Goal: Task Accomplishment & Management: Manage account settings

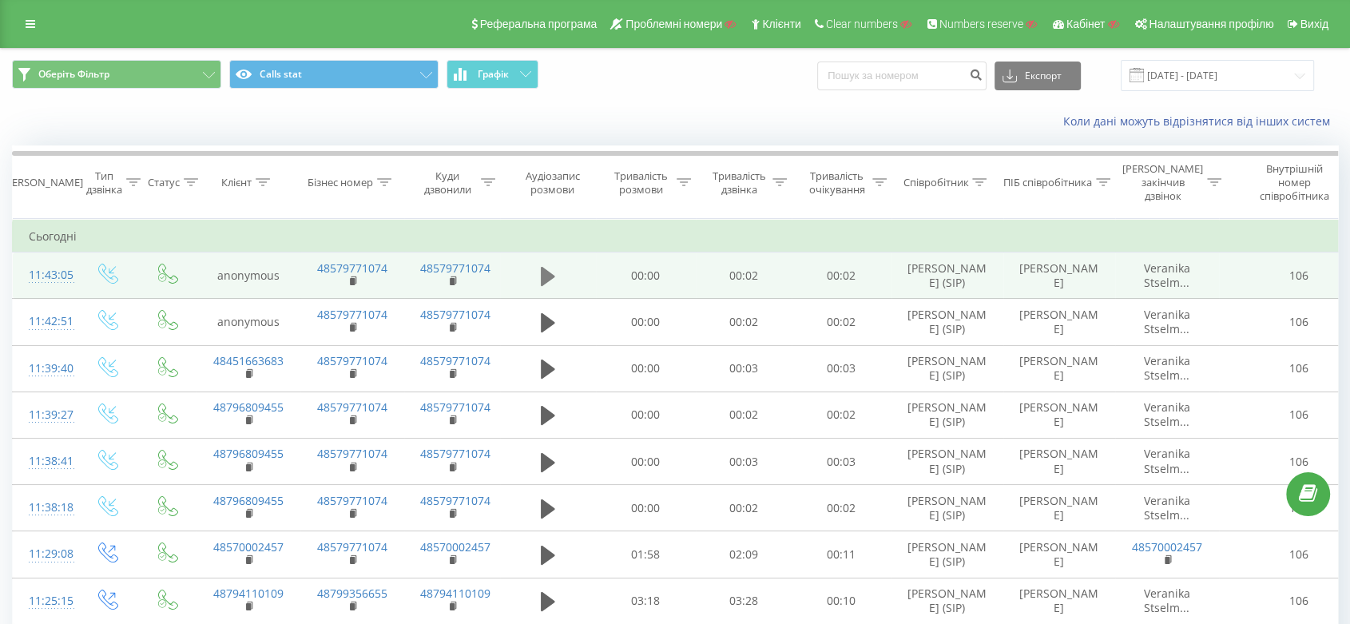
click at [551, 283] on icon at bounding box center [548, 276] width 14 height 19
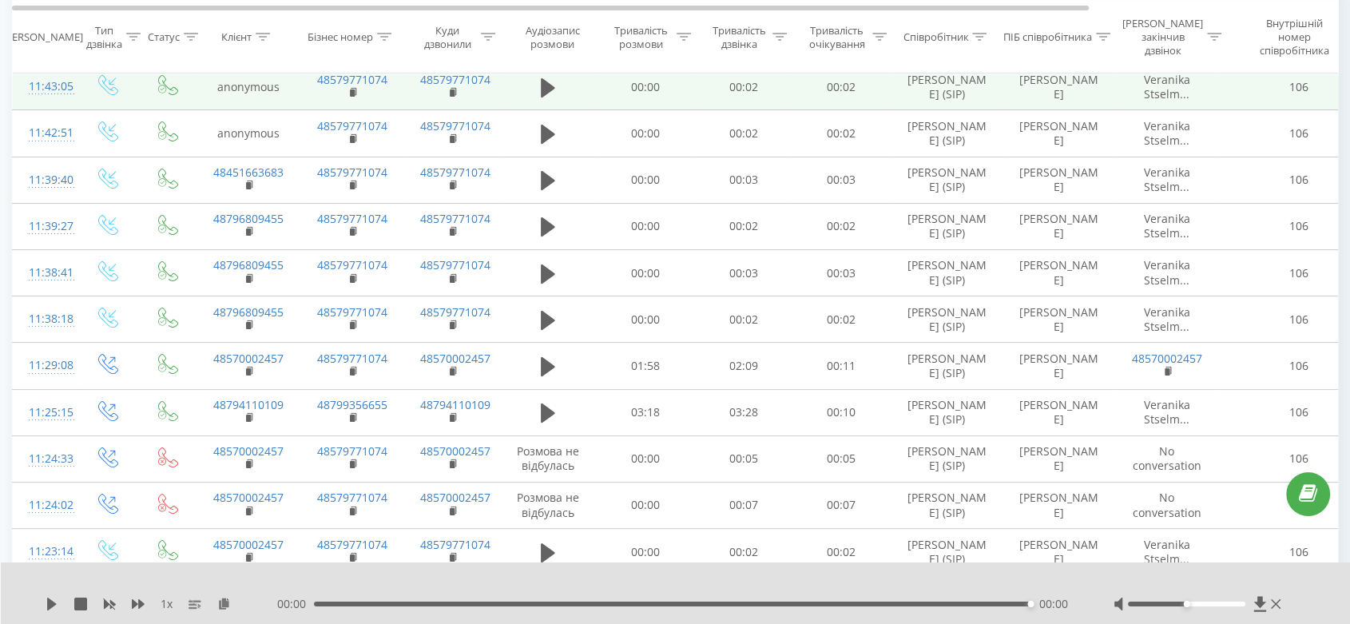
scroll to position [177, 0]
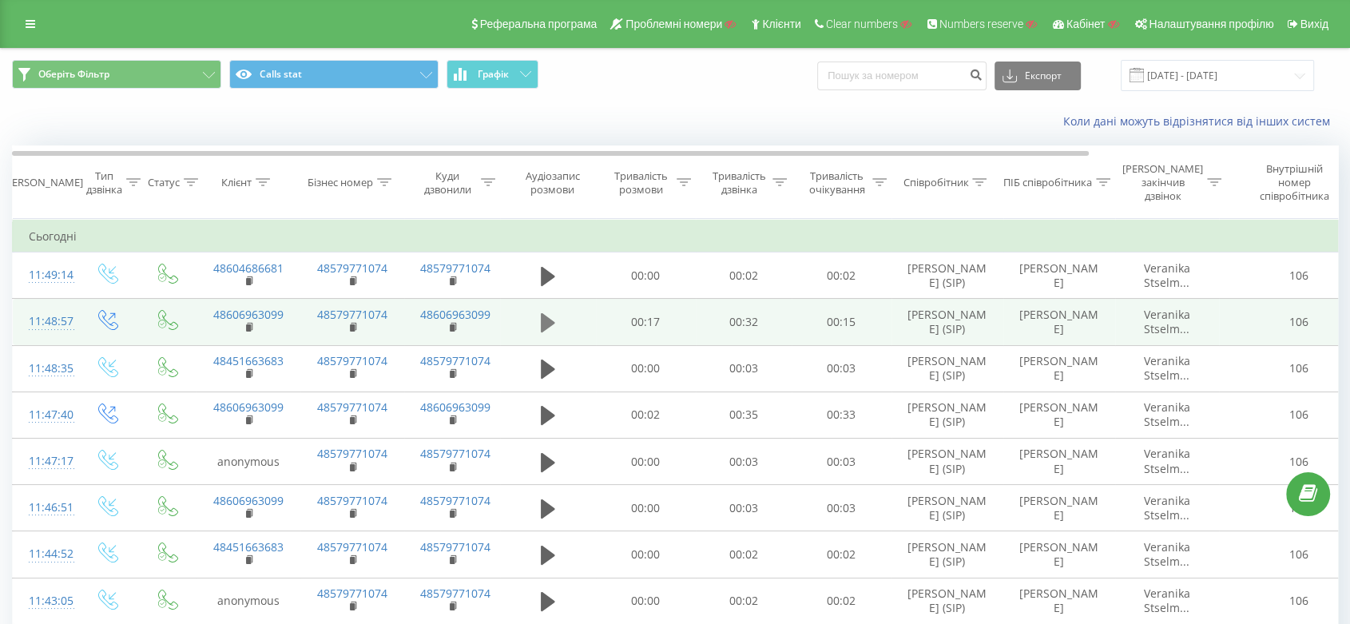
click at [549, 334] on icon at bounding box center [548, 322] width 14 height 22
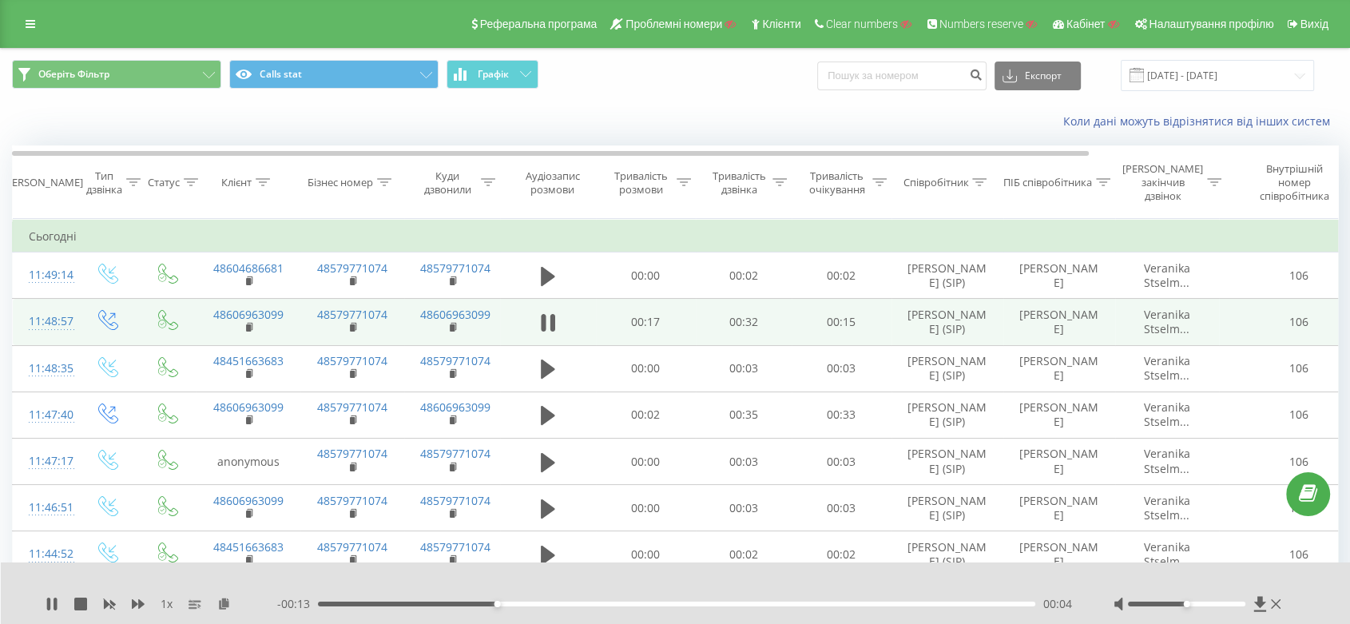
click at [40, 598] on div "1 x - 00:13 00:04 00:04" at bounding box center [676, 592] width 1350 height 61
click at [44, 608] on div "1 x - 00:12 00:04 00:04" at bounding box center [676, 592] width 1350 height 61
click at [50, 605] on icon at bounding box center [48, 603] width 3 height 13
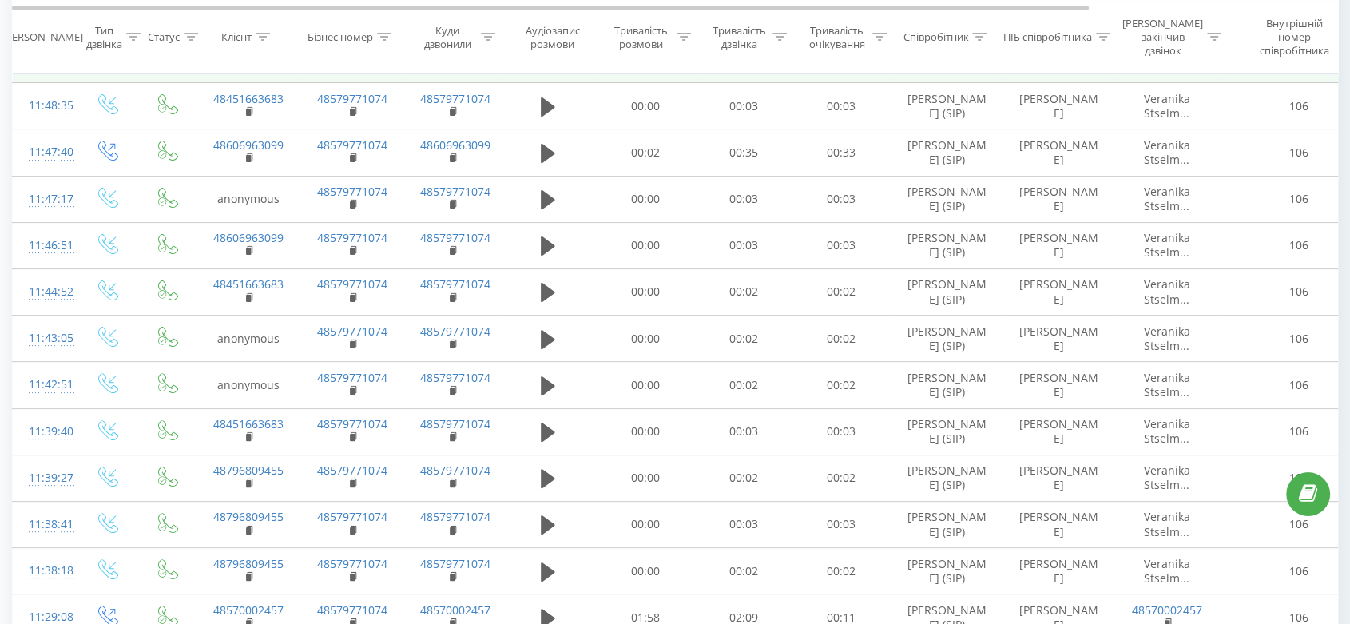
scroll to position [443, 0]
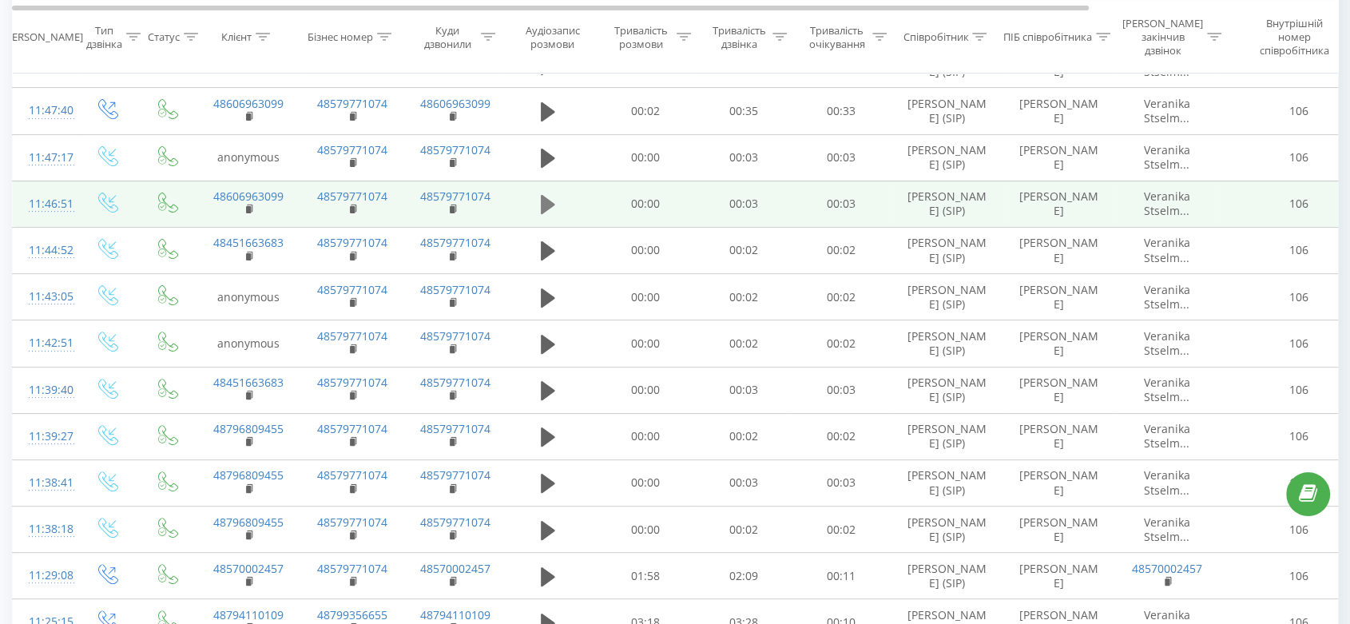
click at [555, 216] on button at bounding box center [548, 204] width 24 height 24
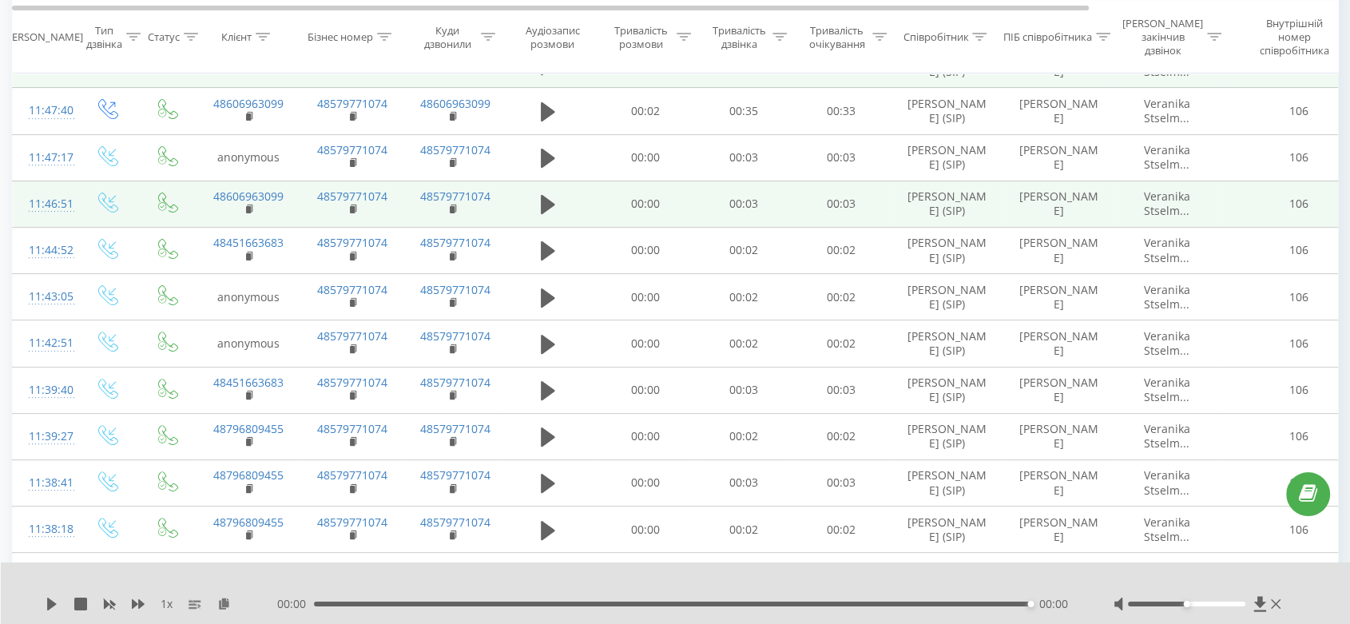
scroll to position [0, 0]
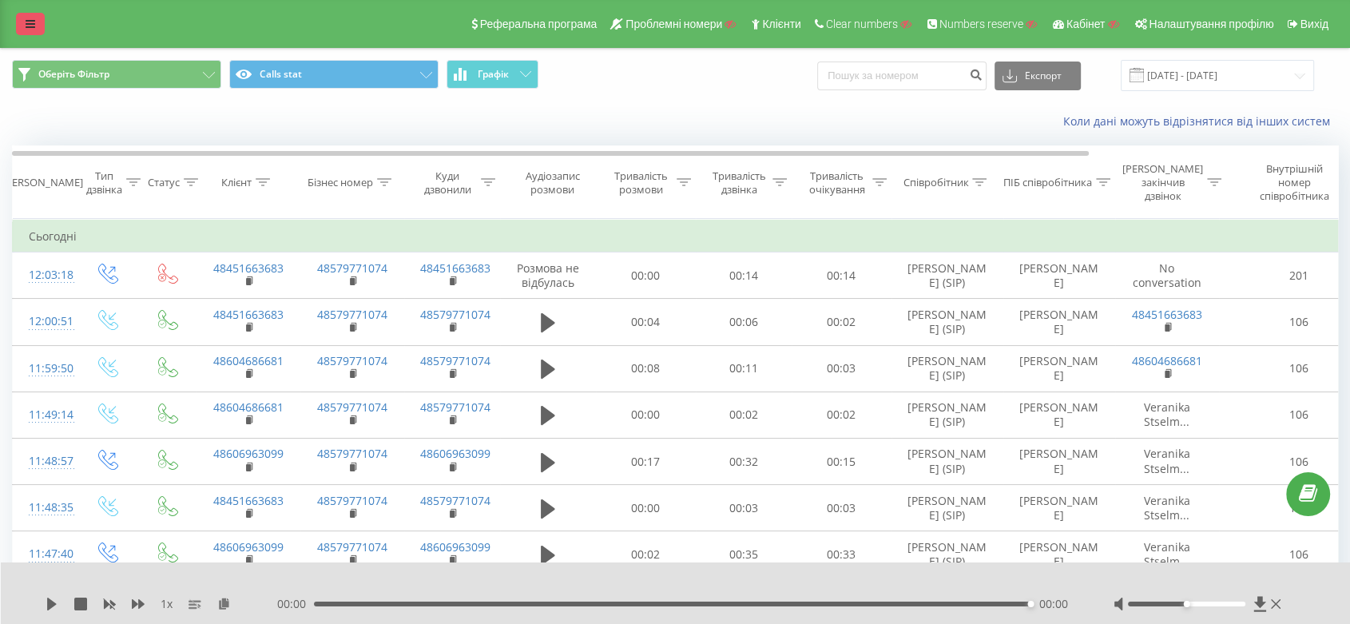
click at [23, 20] on link at bounding box center [30, 24] width 29 height 22
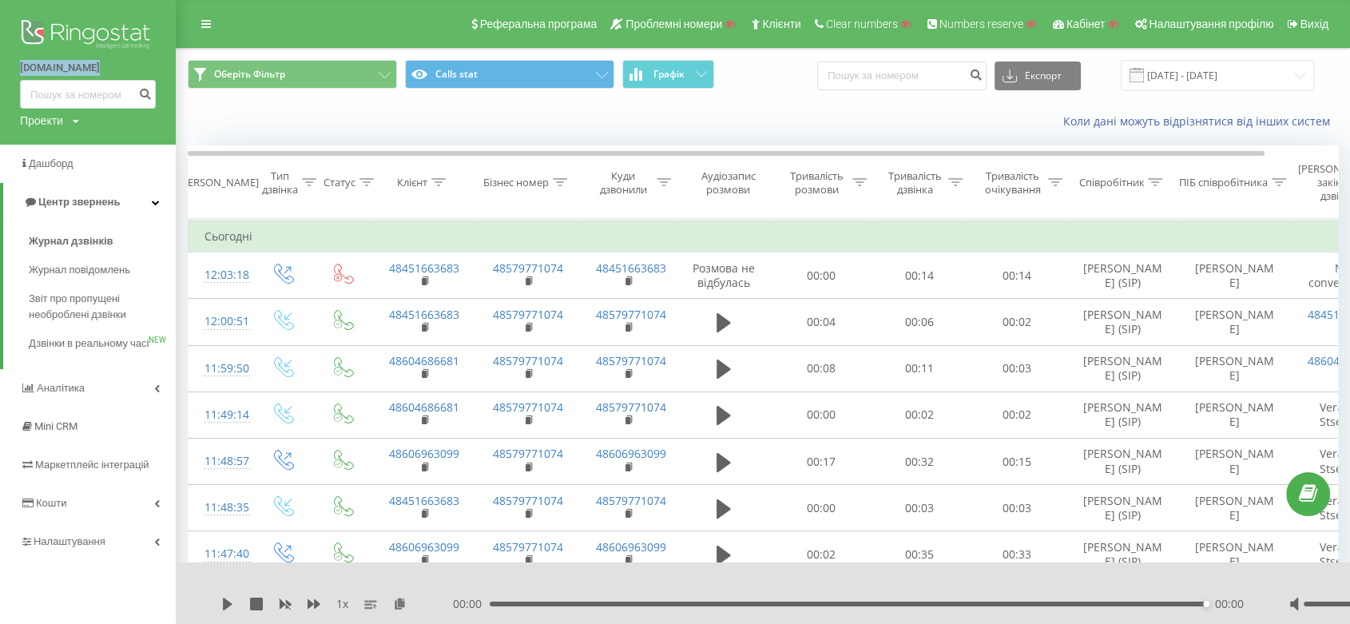
drag, startPoint x: 11, startPoint y: 65, endPoint x: 85, endPoint y: 69, distance: 74.3
click at [85, 69] on div "dio-serwis.pl Проекти Пошук" at bounding box center [88, 72] width 176 height 145
copy link "[DOMAIN_NAME]"
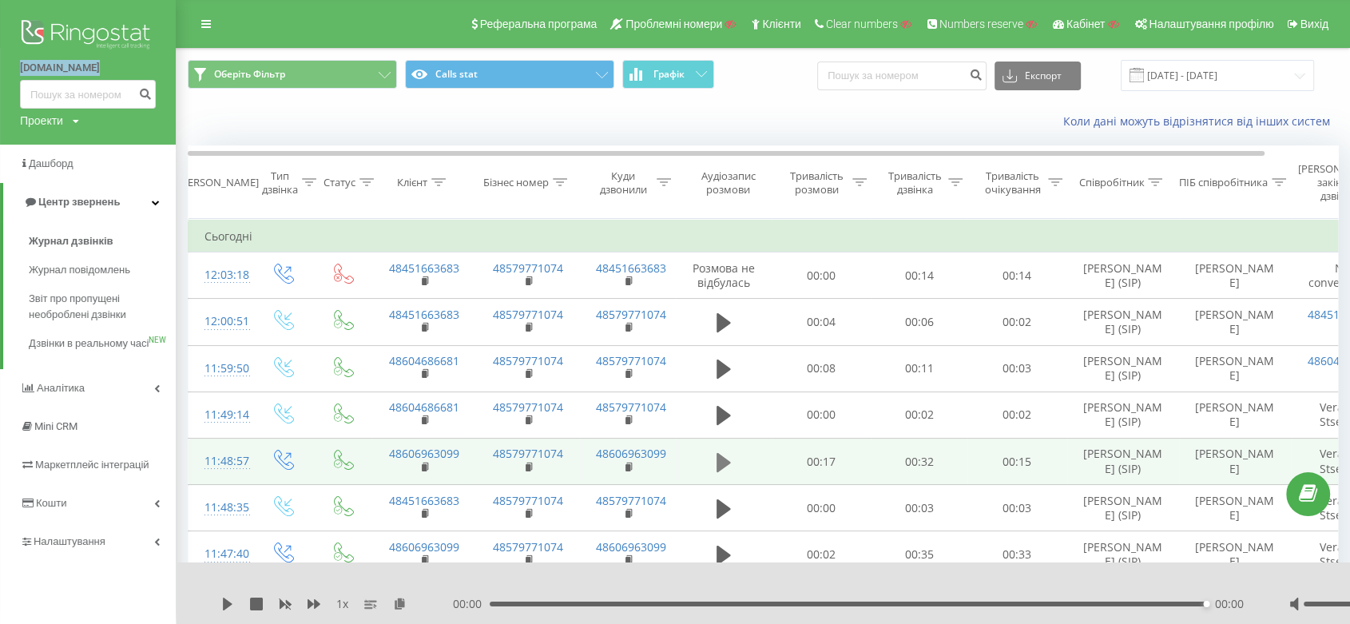
click at [724, 471] on icon at bounding box center [723, 461] width 14 height 19
click at [724, 474] on icon at bounding box center [723, 462] width 14 height 22
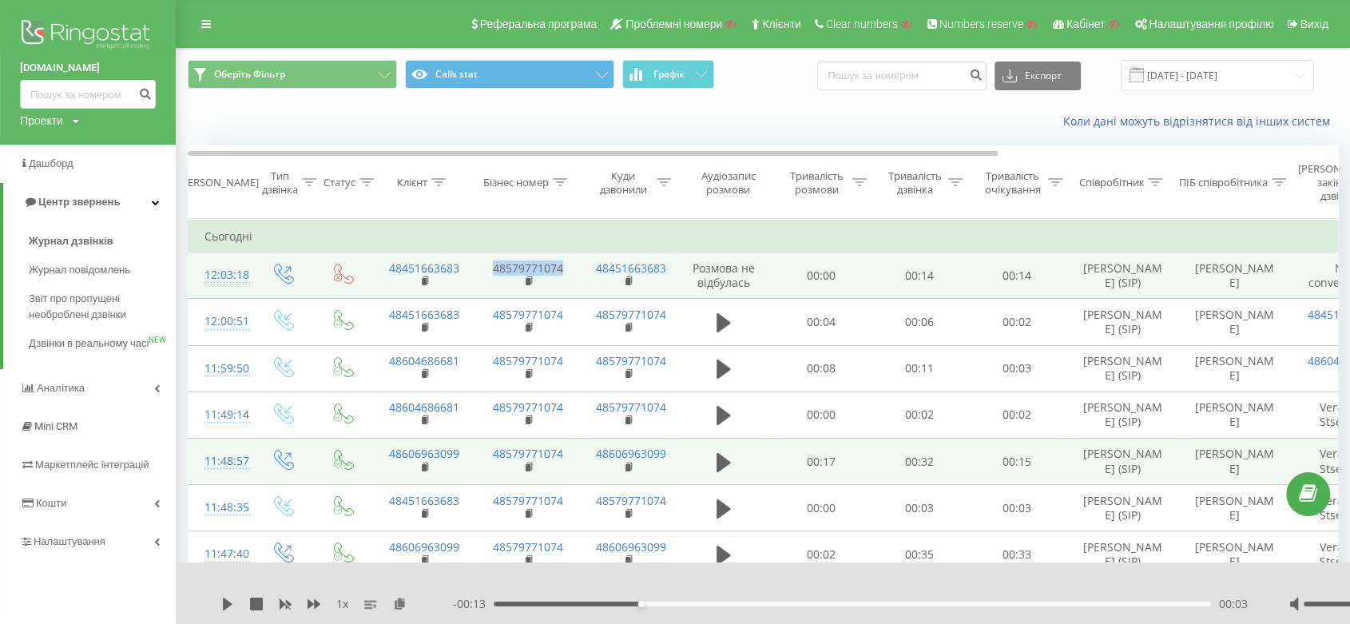
drag, startPoint x: 487, startPoint y: 264, endPoint x: 569, endPoint y: 268, distance: 82.3
click at [569, 268] on td "48579771074" at bounding box center [528, 275] width 104 height 46
copy link "48579771074"
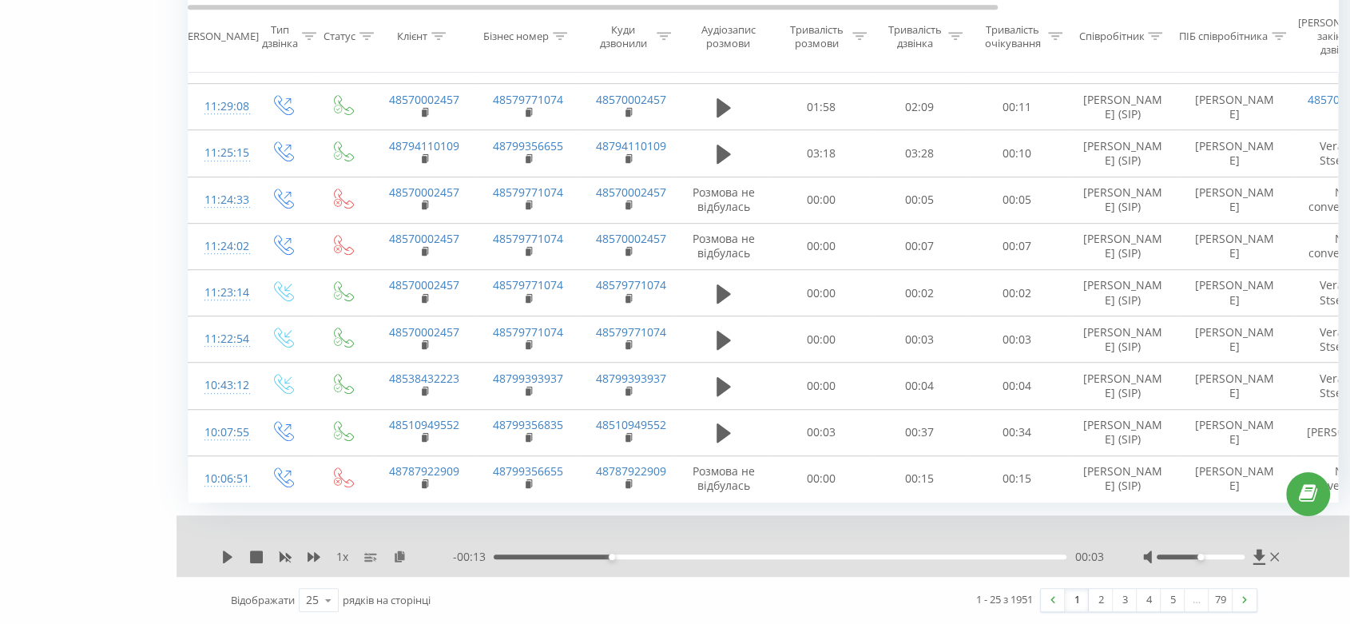
scroll to position [1179, 0]
click at [1092, 600] on link "2" at bounding box center [1100, 600] width 24 height 22
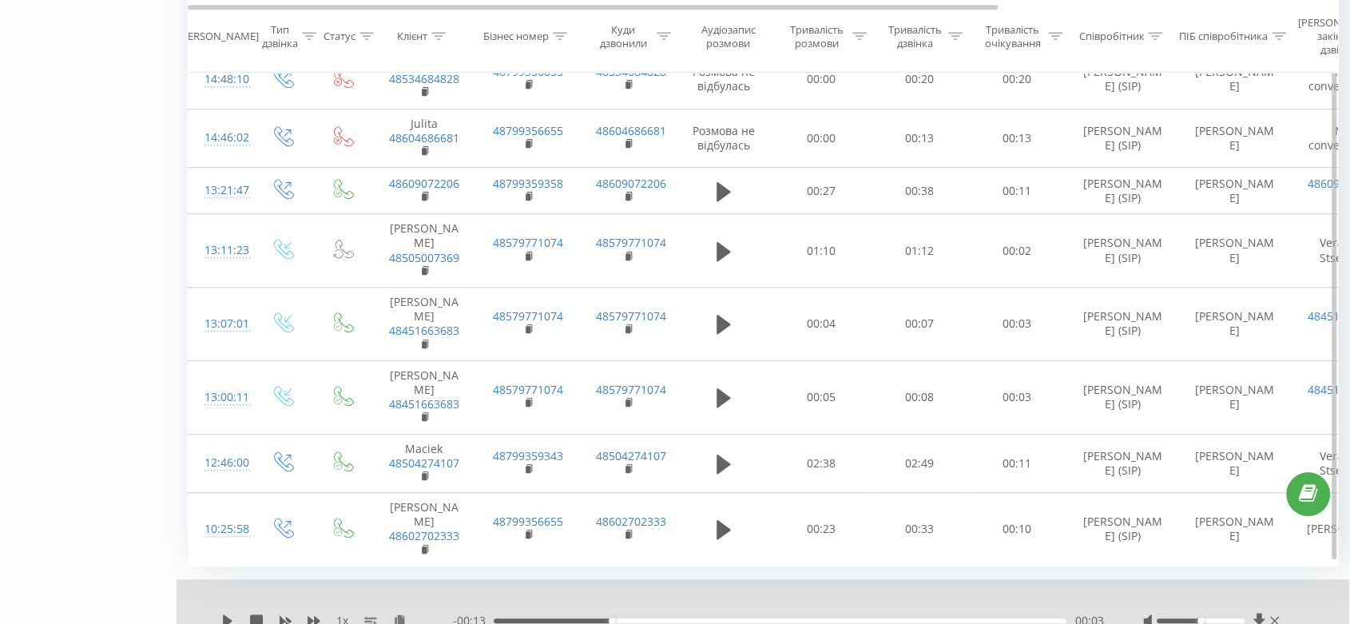
scroll to position [1265, 0]
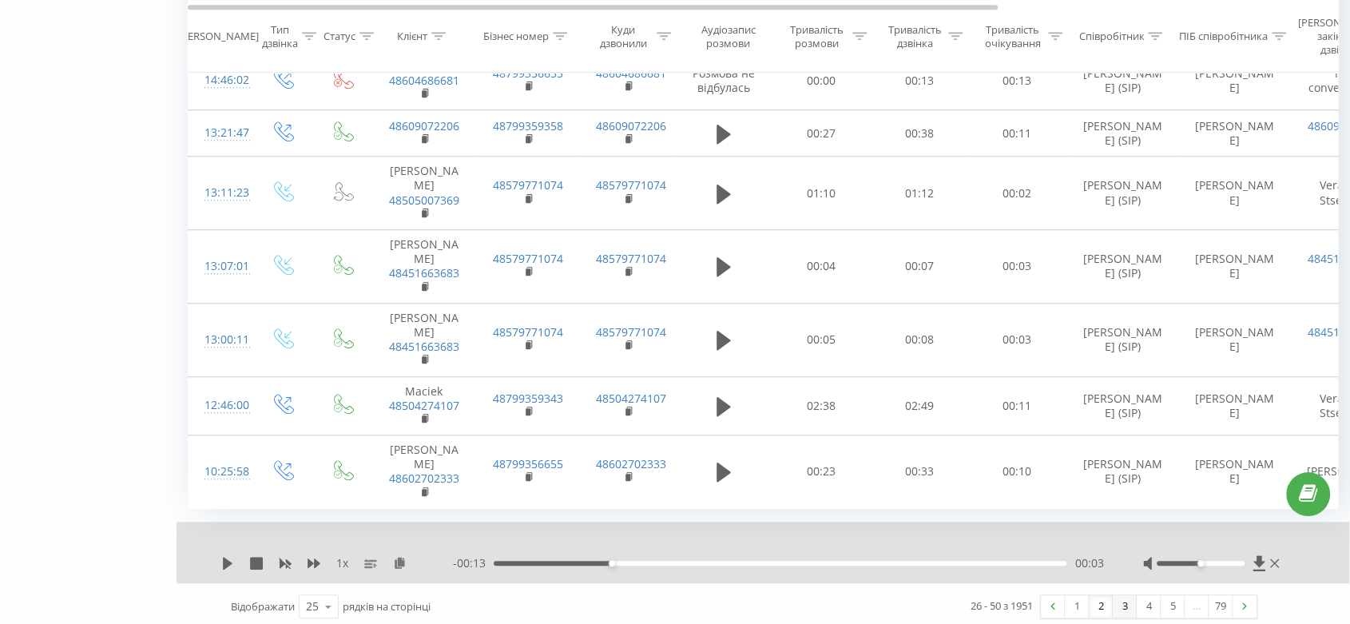
click at [1126, 601] on link "3" at bounding box center [1124, 606] width 24 height 22
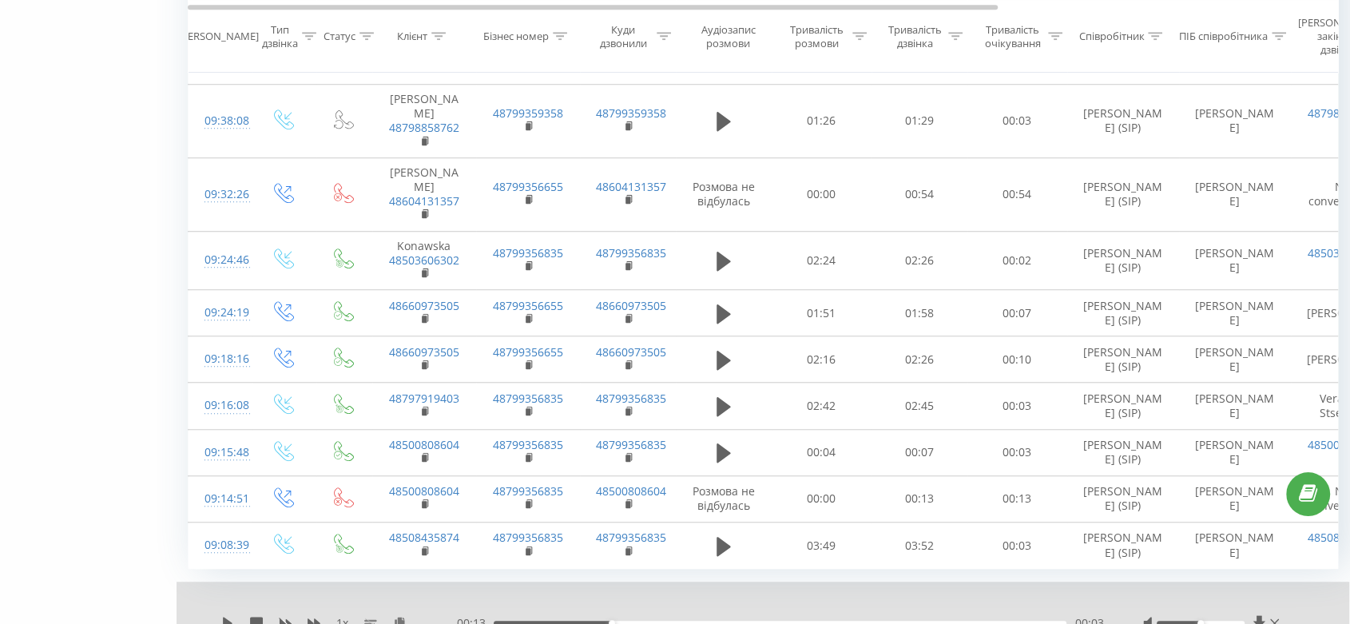
scroll to position [1239, 0]
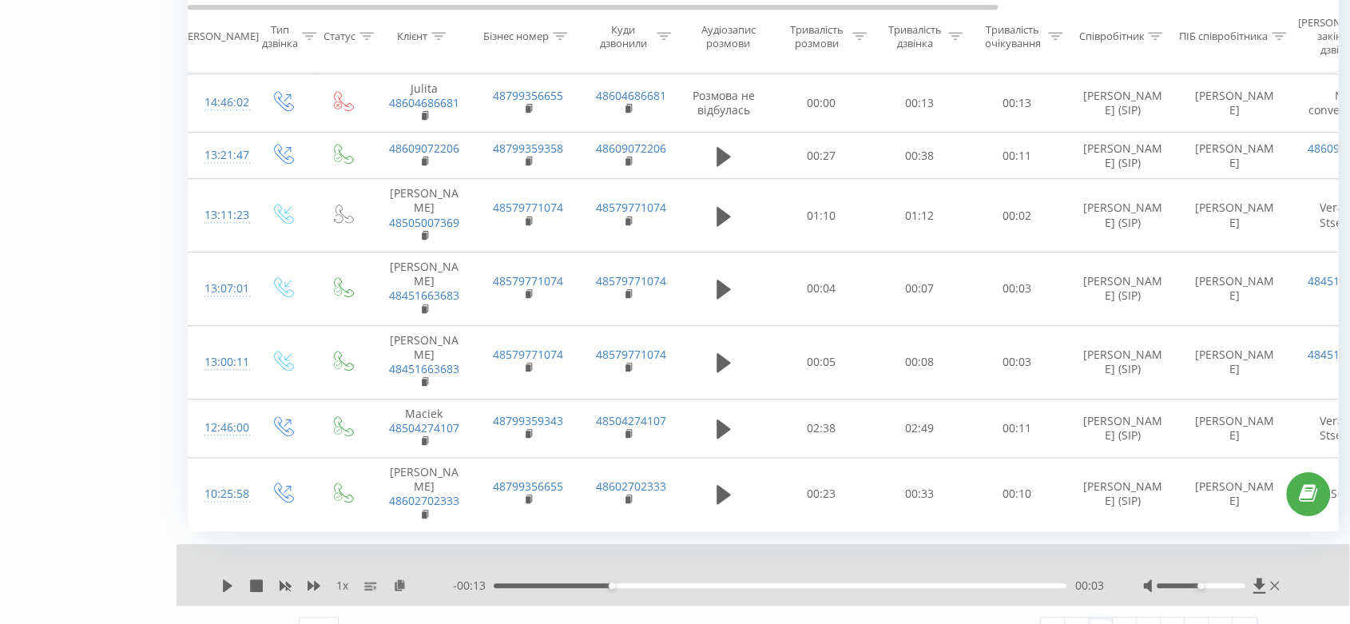
scroll to position [1265, 0]
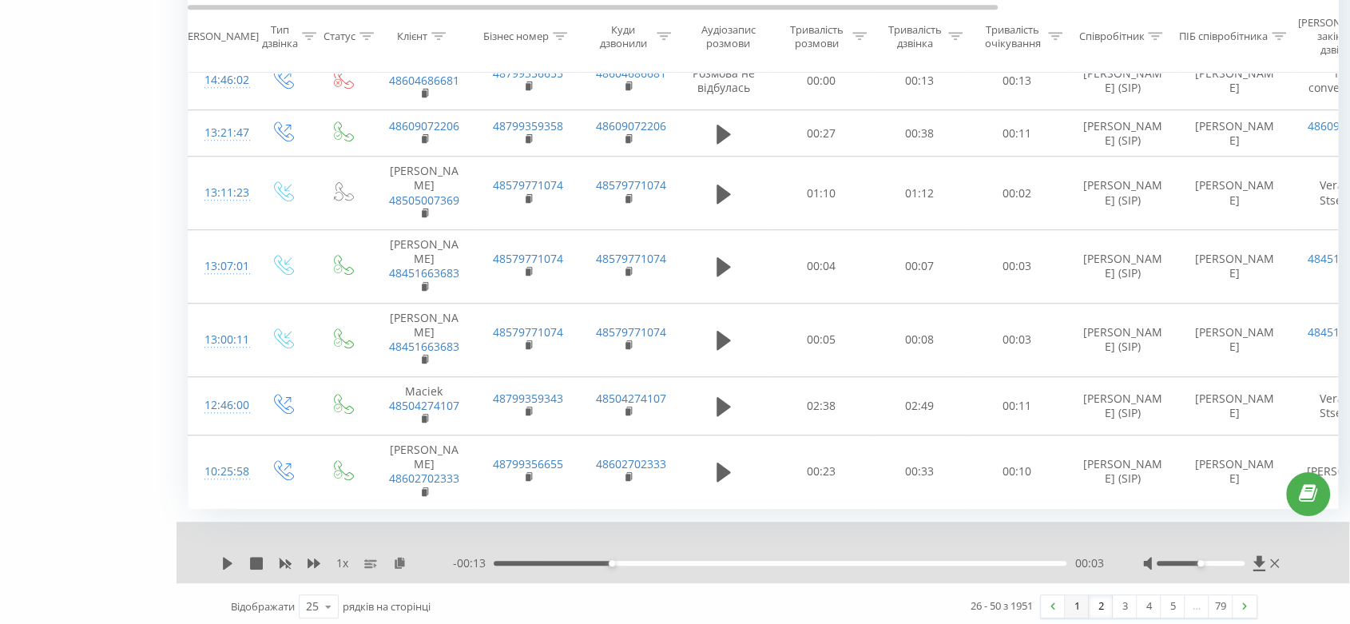
click at [1067, 599] on link "1" at bounding box center [1076, 606] width 24 height 22
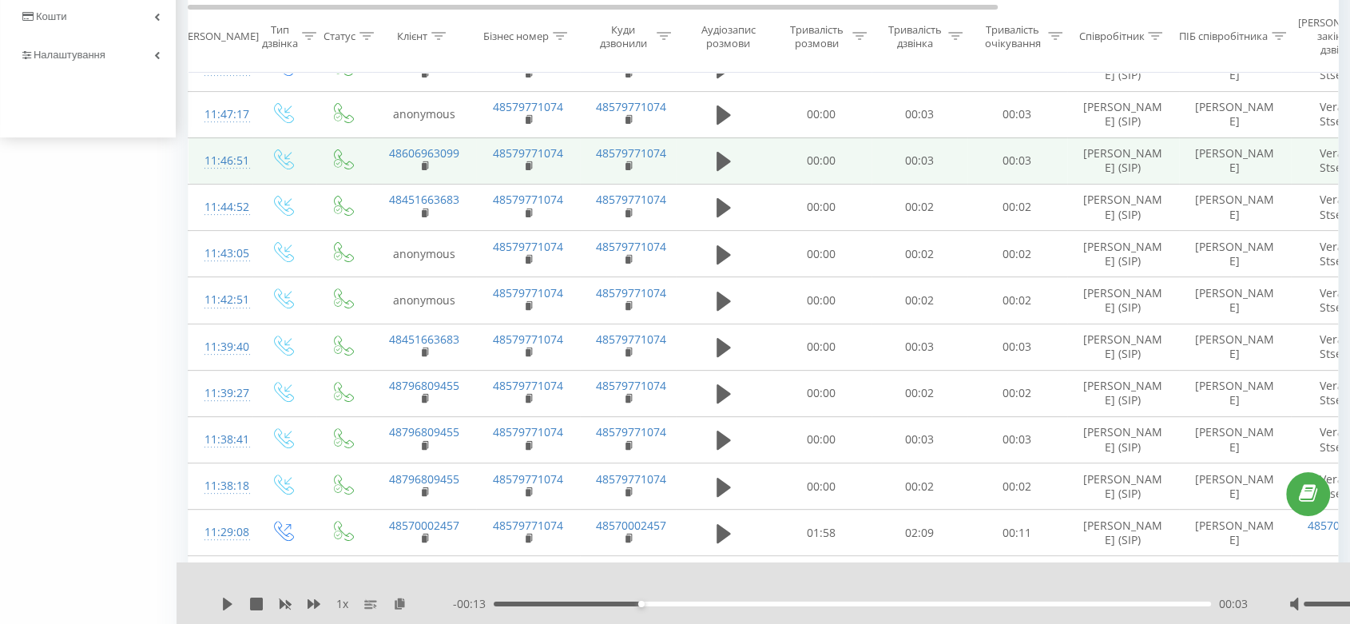
scroll to position [638, 0]
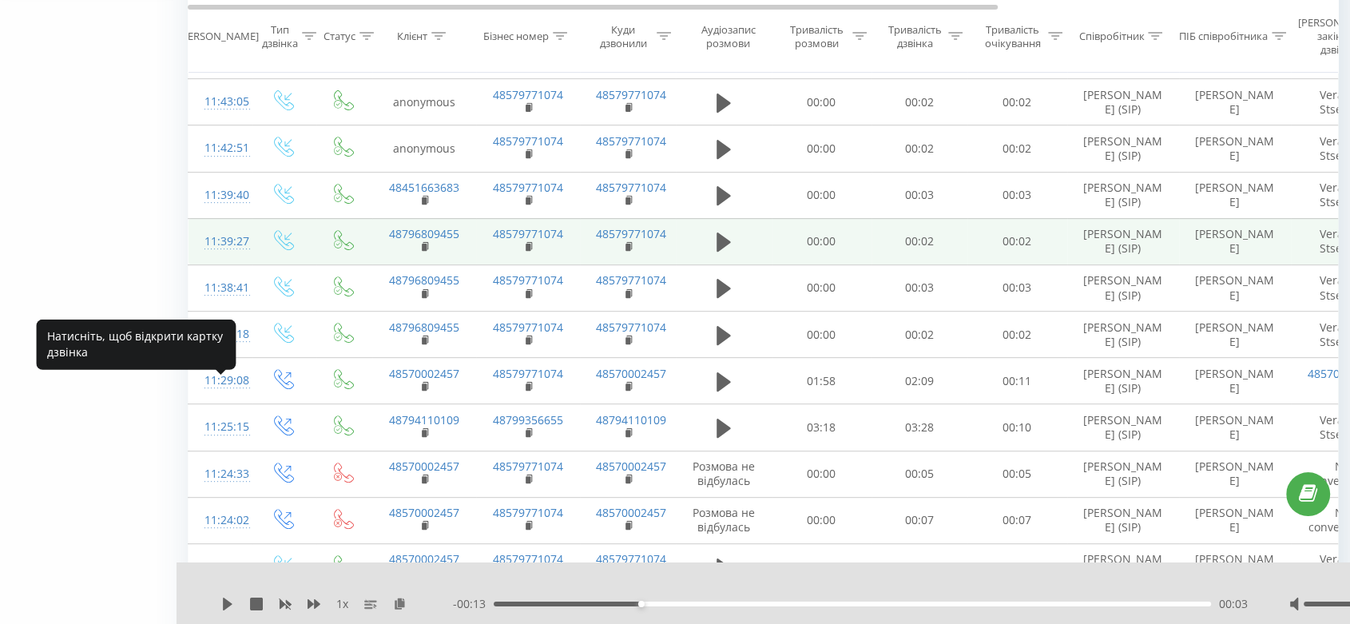
click at [221, 257] on div "11:39:27" at bounding box center [220, 241] width 32 height 31
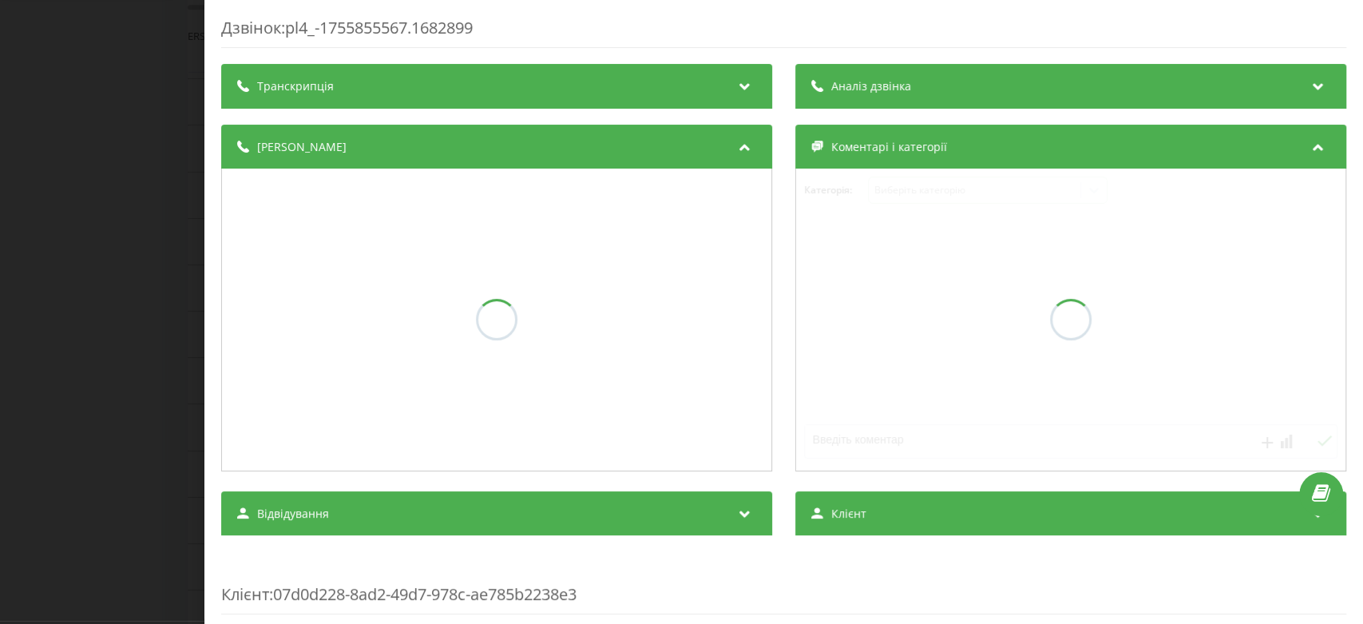
click at [297, 31] on div "Дзвінок : pl4_-1755855567.1682899" at bounding box center [783, 32] width 1125 height 31
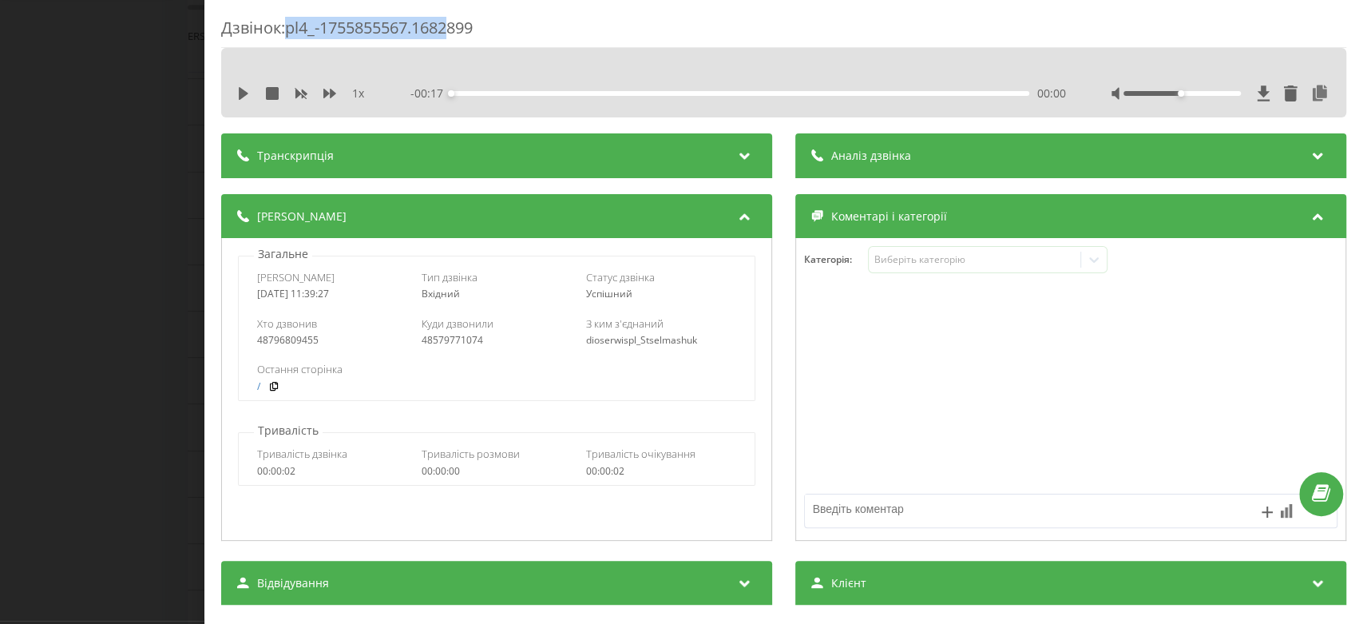
drag, startPoint x: 286, startPoint y: 28, endPoint x: 454, endPoint y: 27, distance: 167.7
click at [454, 27] on div "Дзвінок : pl4_-1755855567.1682899" at bounding box center [783, 32] width 1125 height 31
click at [75, 120] on div "Дзвінок : pl4_-1755855567.1682899 1 x - 00:17 00:00 00:00 Транскрипція Для AI-а…" at bounding box center [681, 312] width 1363 height 624
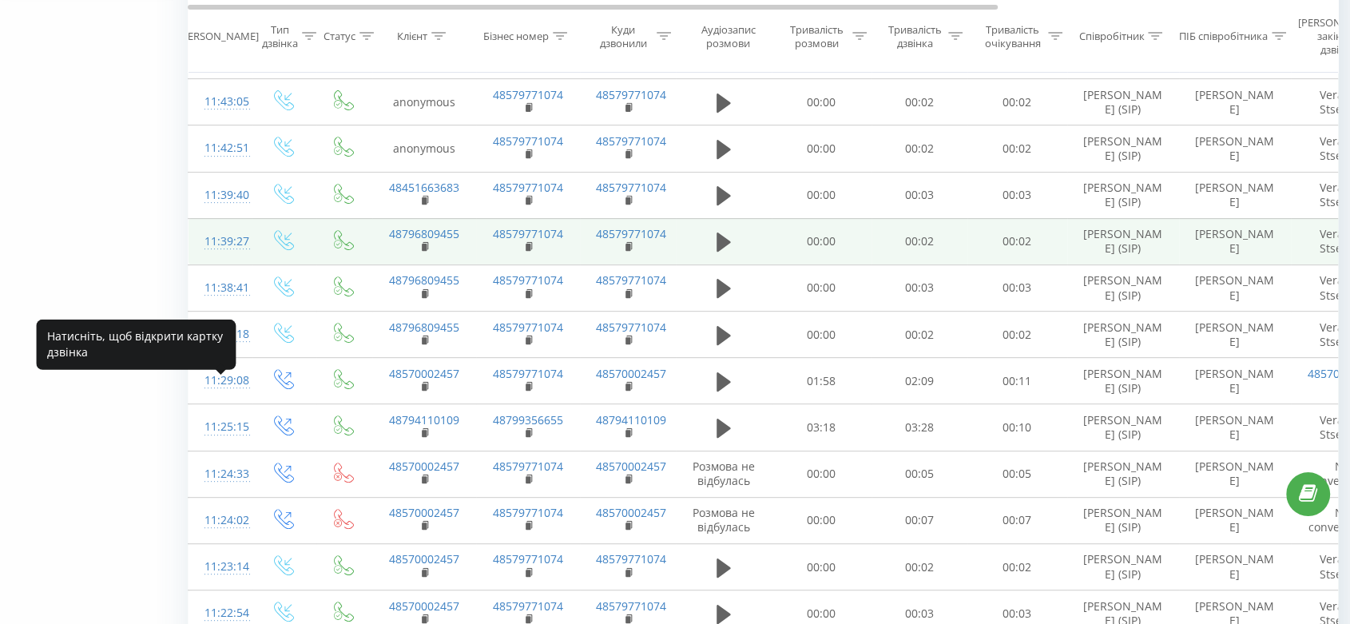
click at [231, 257] on div "11:39:27" at bounding box center [220, 241] width 32 height 31
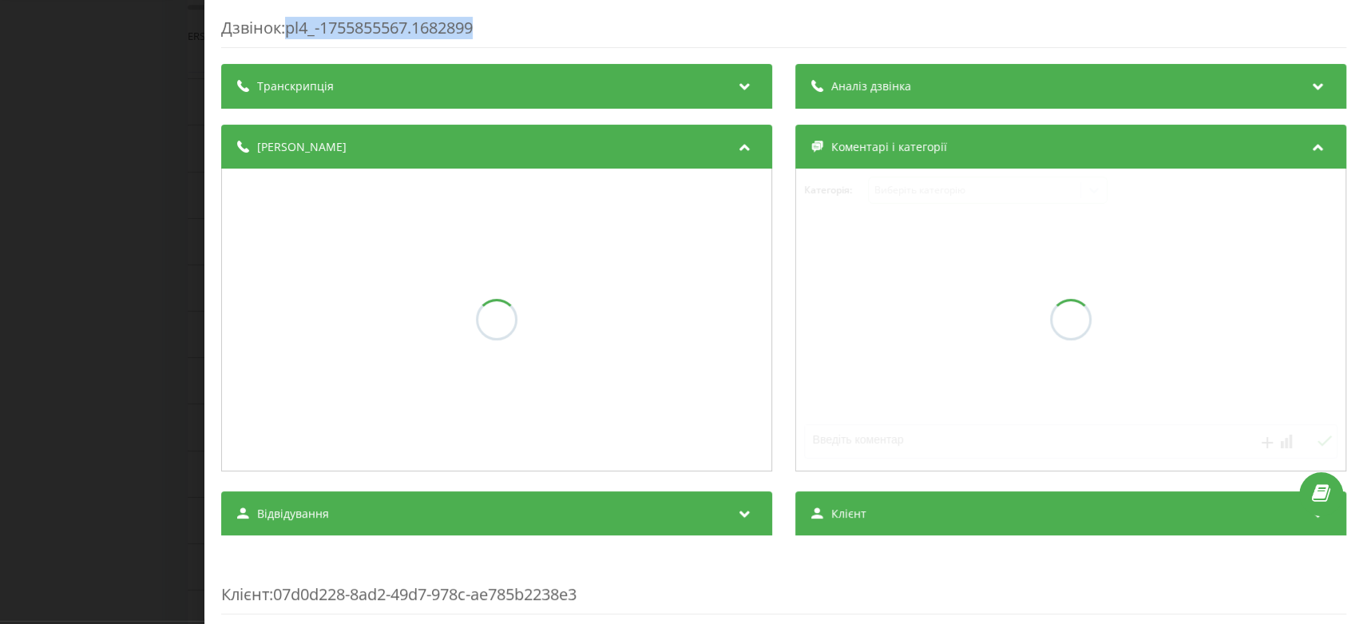
drag, startPoint x: 289, startPoint y: 19, endPoint x: 482, endPoint y: 20, distance: 192.5
click at [482, 20] on div "Дзвінок : pl4_-1755855567.1682899" at bounding box center [783, 32] width 1125 height 31
copy div "pl4_-1755855567.1682899"
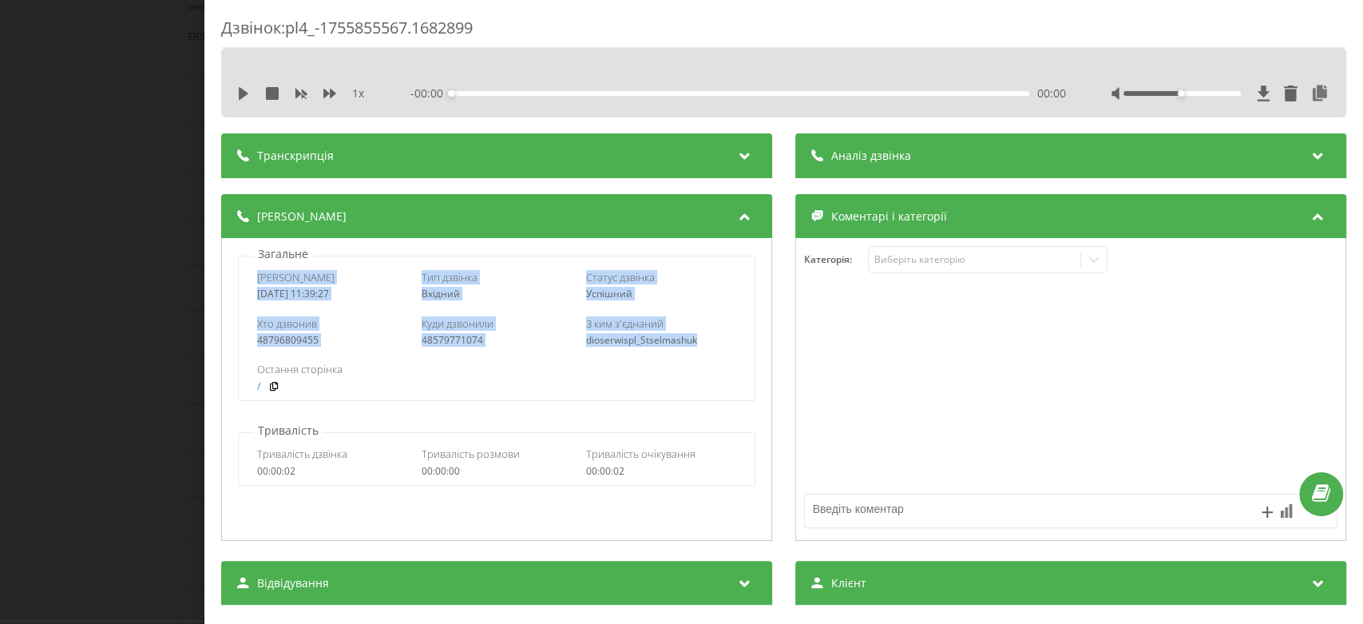
drag, startPoint x: 245, startPoint y: 276, endPoint x: 712, endPoint y: 344, distance: 471.3
click at [712, 344] on div "Дата дзвінка 2025-08-22 11:39:27 Тип дзвінка Вхідний Статус дзвінка Успішний Хт…" at bounding box center [496, 328] width 517 height 145
copy div "Дата дзвінка 2025-08-22 11:39:27 Тип дзвінка Вхідний Статус дзвінка Успішний Хт…"
click at [0, 317] on div "Дзвінок : pl4_-1755855567.1682899 1 x - 00:00 00:00 00:00 Транскрипція Для AI-а…" at bounding box center [681, 312] width 1363 height 624
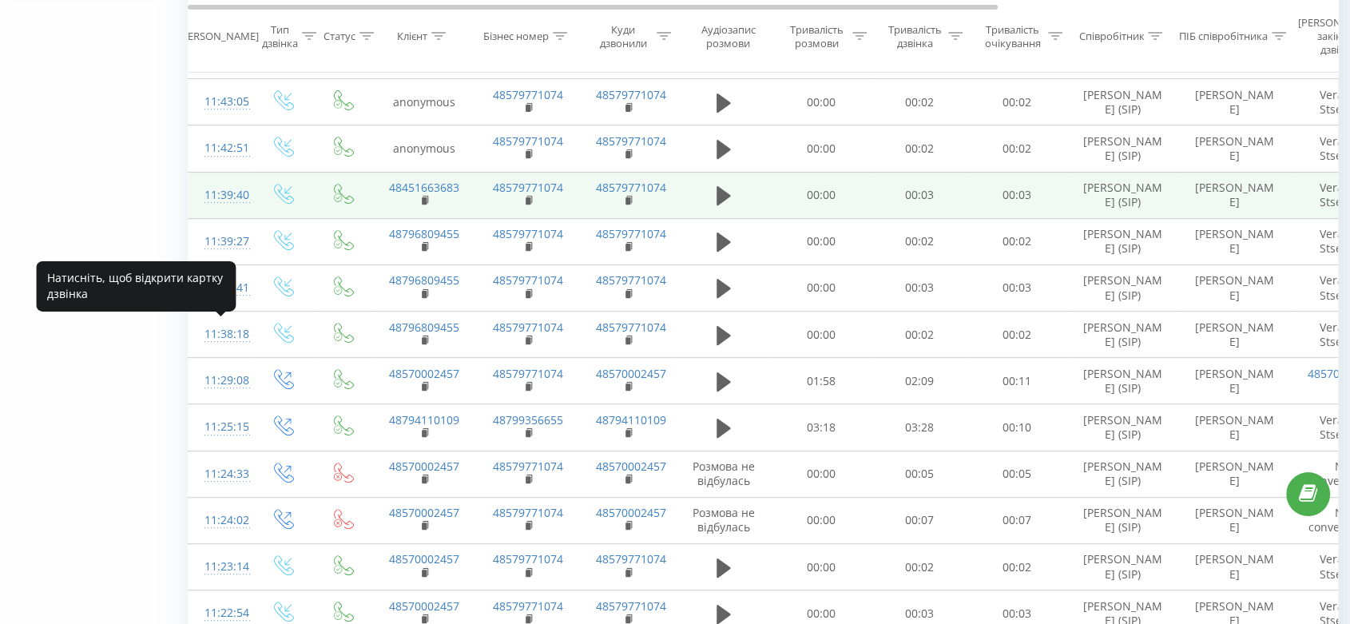
click at [216, 211] on div "11:39:40" at bounding box center [220, 195] width 32 height 31
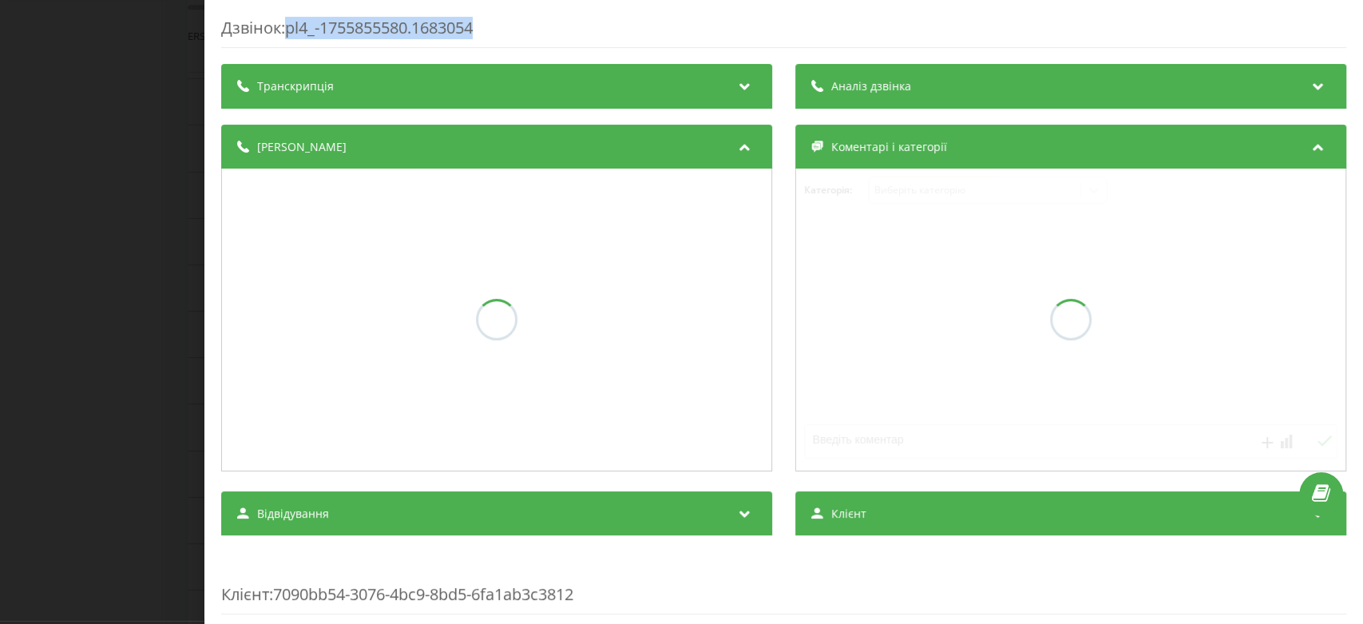
drag, startPoint x: 287, startPoint y: 20, endPoint x: 540, endPoint y: 34, distance: 252.8
click at [540, 34] on div "Дзвінок : pl4_-1755855580.1683054" at bounding box center [783, 32] width 1125 height 31
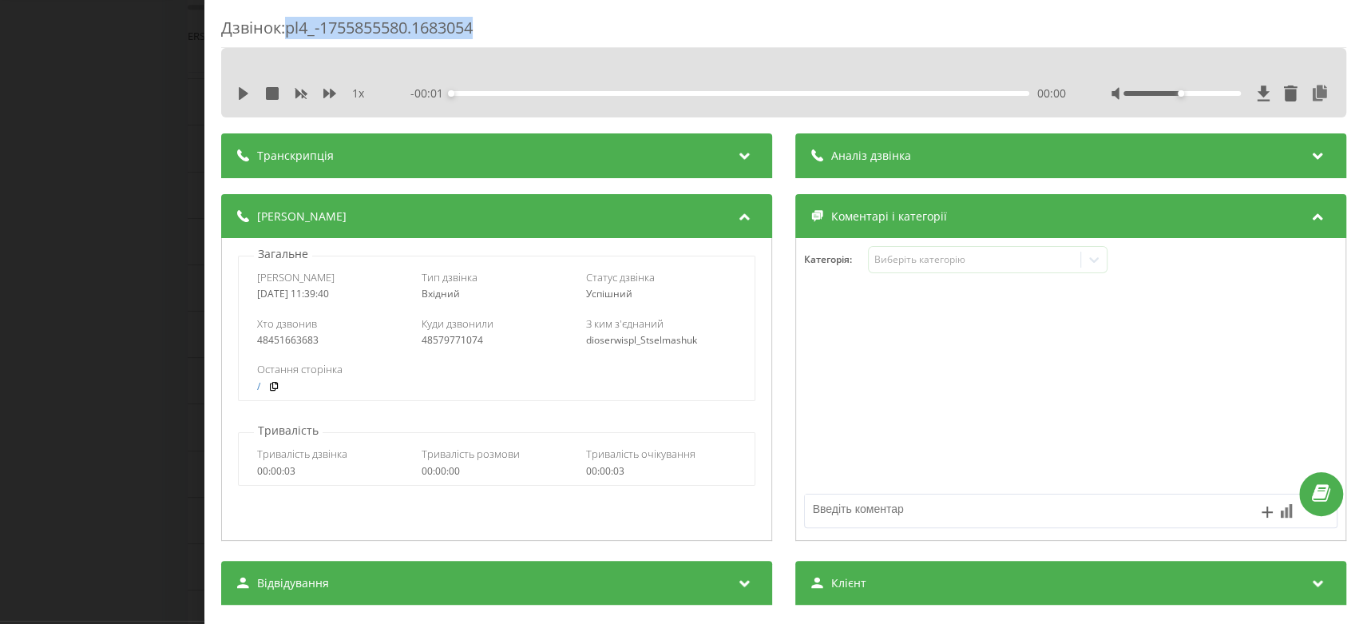
copy div "pl4_-1755855580.1683054"
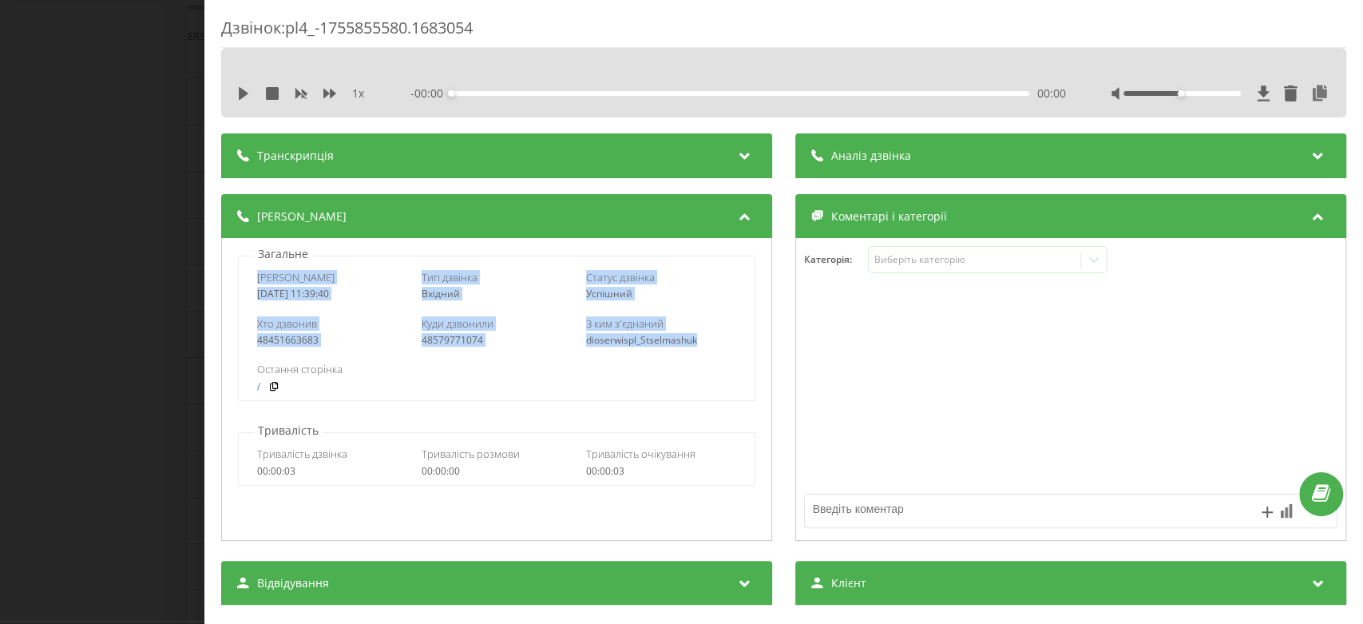
drag, startPoint x: 257, startPoint y: 278, endPoint x: 696, endPoint y: 343, distance: 443.2
click at [696, 343] on div "Дата дзвінка 2025-08-22 11:39:40 Тип дзвінка Вхідний Статус дзвінка Успішний Хт…" at bounding box center [496, 328] width 517 height 145
copy div "Дата дзвінка 2025-08-22 11:39:40 Тип дзвінка Вхідний Статус дзвінка Успішний Хт…"
click at [0, 343] on div "Дзвінок : pl4_-1755855580.1683054 1 x - 00:00 00:00 00:00 Транскрипція Для AI-а…" at bounding box center [681, 312] width 1363 height 624
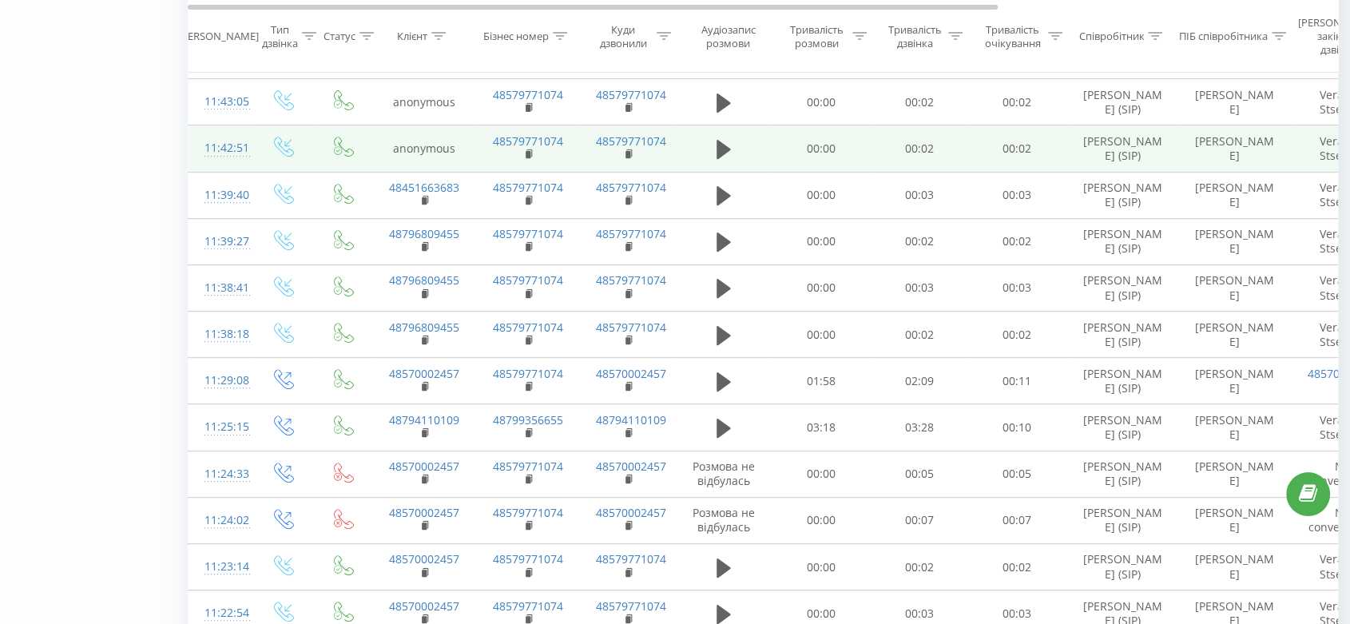
click at [216, 164] on div "11:42:51" at bounding box center [220, 148] width 32 height 31
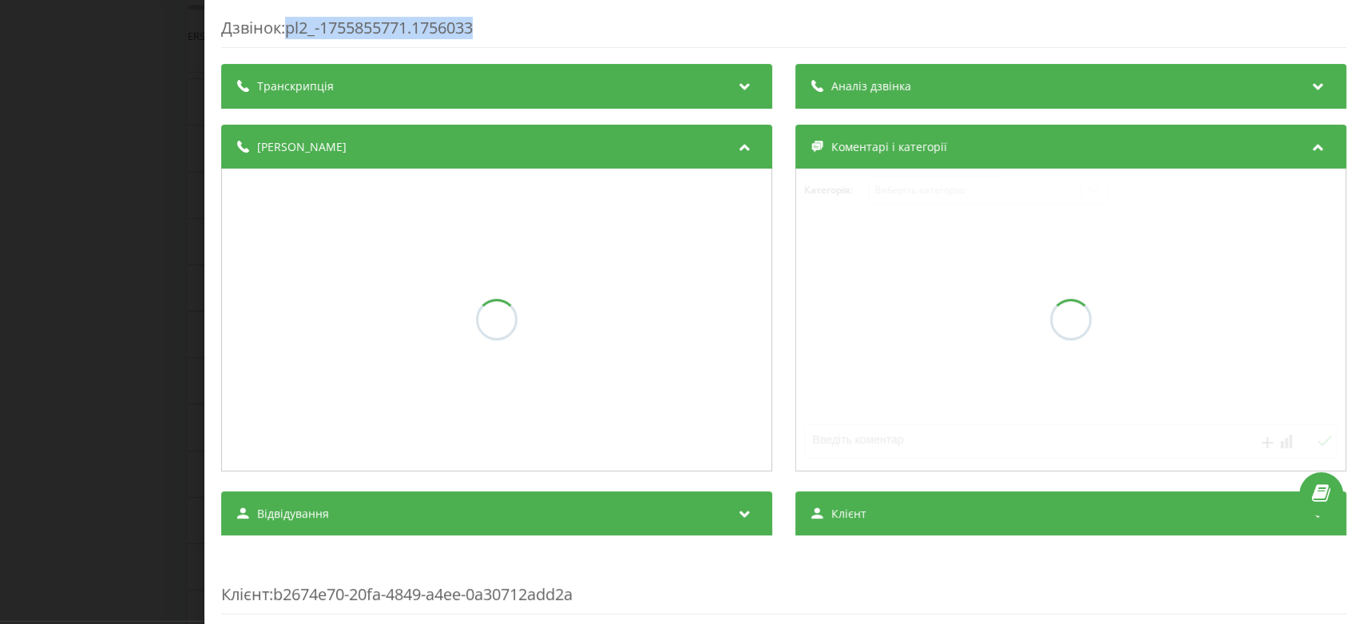
drag, startPoint x: 289, startPoint y: 23, endPoint x: 533, endPoint y: 22, distance: 243.6
click at [533, 22] on div "Дзвінок : pl2_-1755855771.1756033" at bounding box center [783, 32] width 1125 height 31
copy div "pl2_-1755855771.1756033"
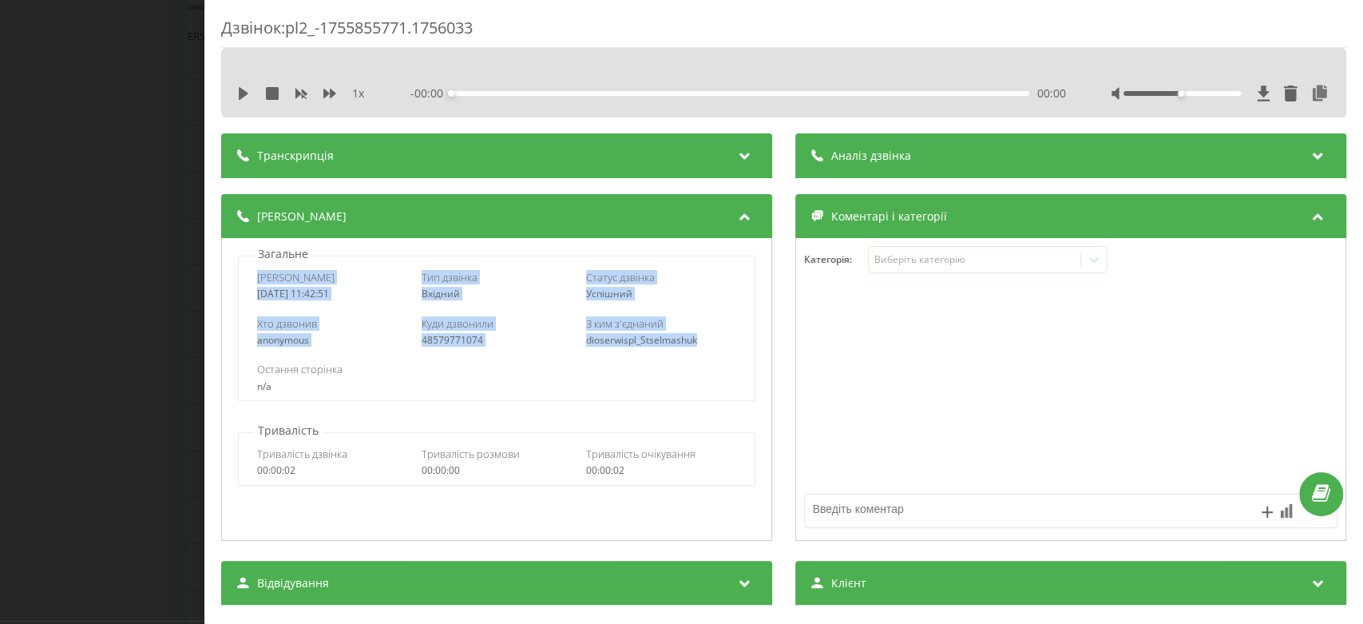
drag, startPoint x: 272, startPoint y: 280, endPoint x: 707, endPoint y: 343, distance: 439.9
click at [707, 343] on div "Дата дзвінка 2025-08-22 11:42:51 Тип дзвінка Вхідний Статус дзвінка Успішний Хт…" at bounding box center [496, 328] width 517 height 145
copy div "Дата дзвінка 2025-08-22 11:42:51 Тип дзвінка Вхідний Статус дзвінка Успішний Хт…"
click at [109, 89] on div "Дзвінок : pl2_-1755855771.1756033 1 x - 00:00 00:00 00:00 Транскрипція Для AI-а…" at bounding box center [681, 312] width 1363 height 624
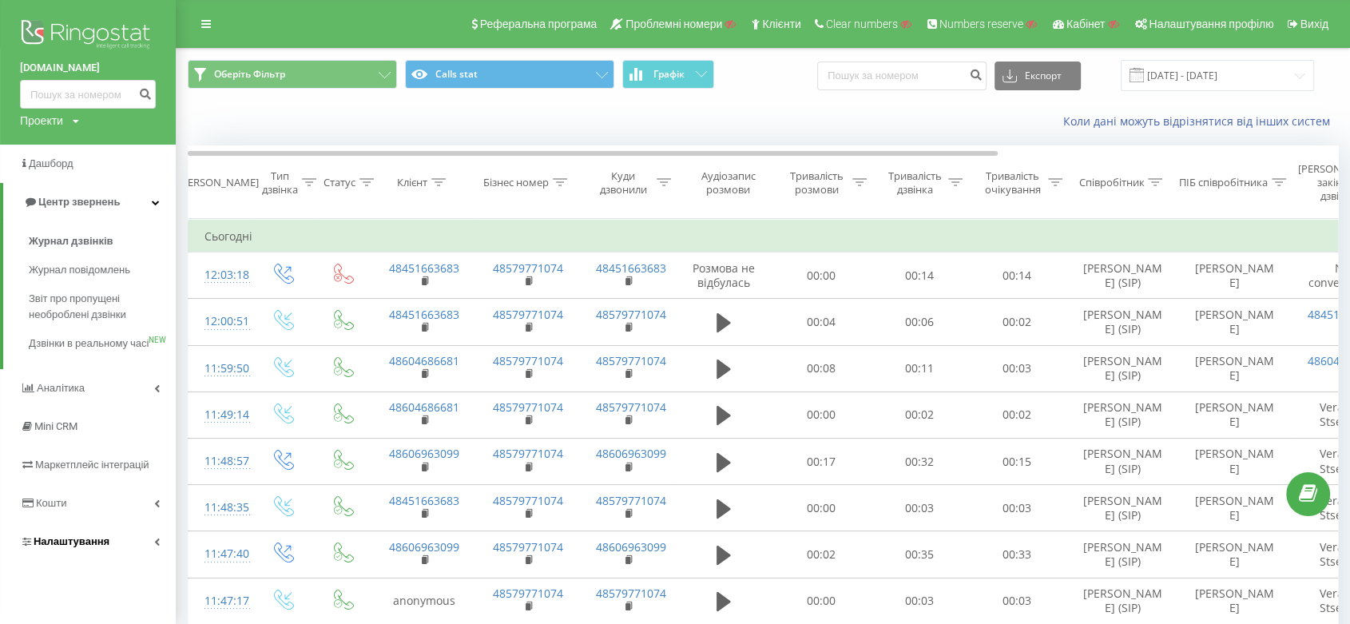
click at [137, 550] on link "Налаштування" at bounding box center [88, 541] width 176 height 38
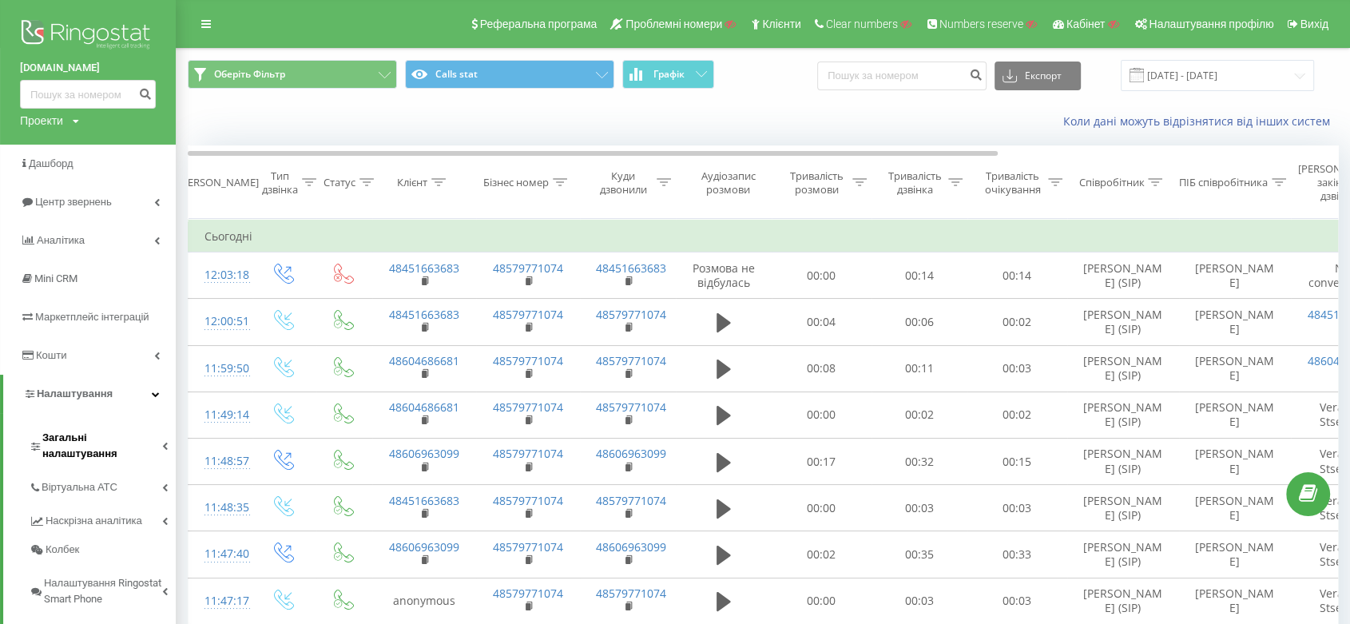
click at [142, 436] on span "Загальні налаштування" at bounding box center [102, 446] width 120 height 32
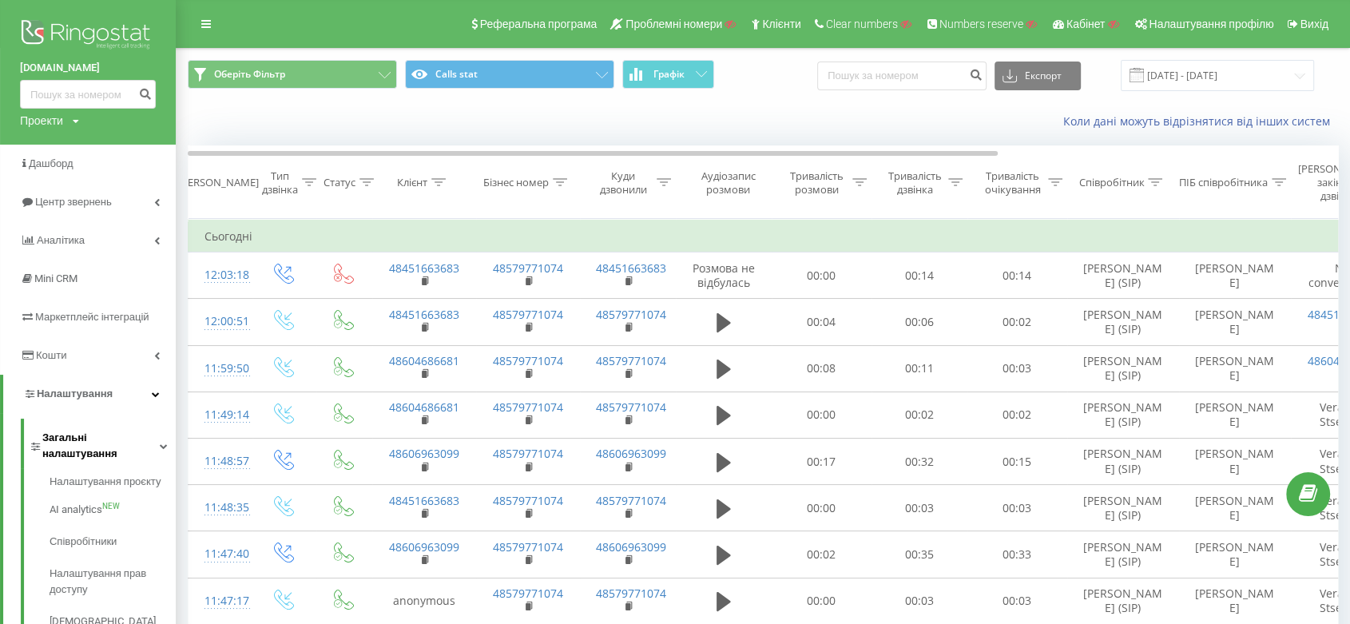
click at [137, 446] on span "Загальні налаштування" at bounding box center [100, 446] width 117 height 32
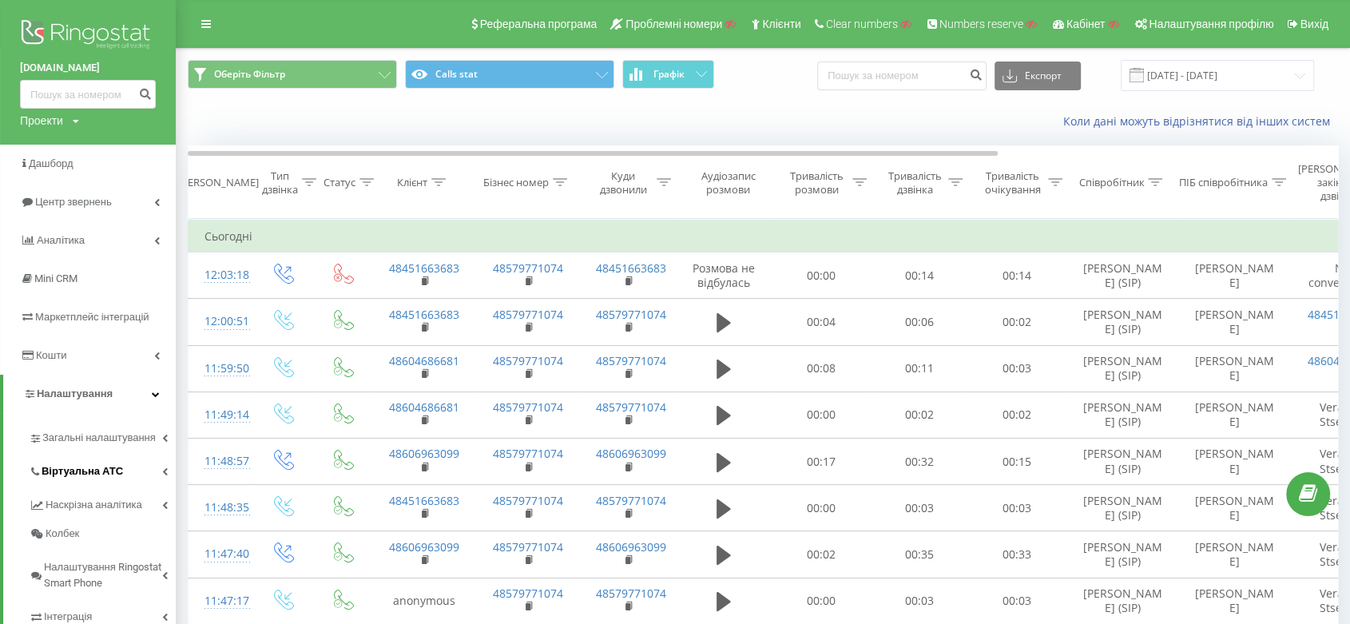
click at [117, 481] on link "Віртуальна АТС" at bounding box center [102, 469] width 147 height 34
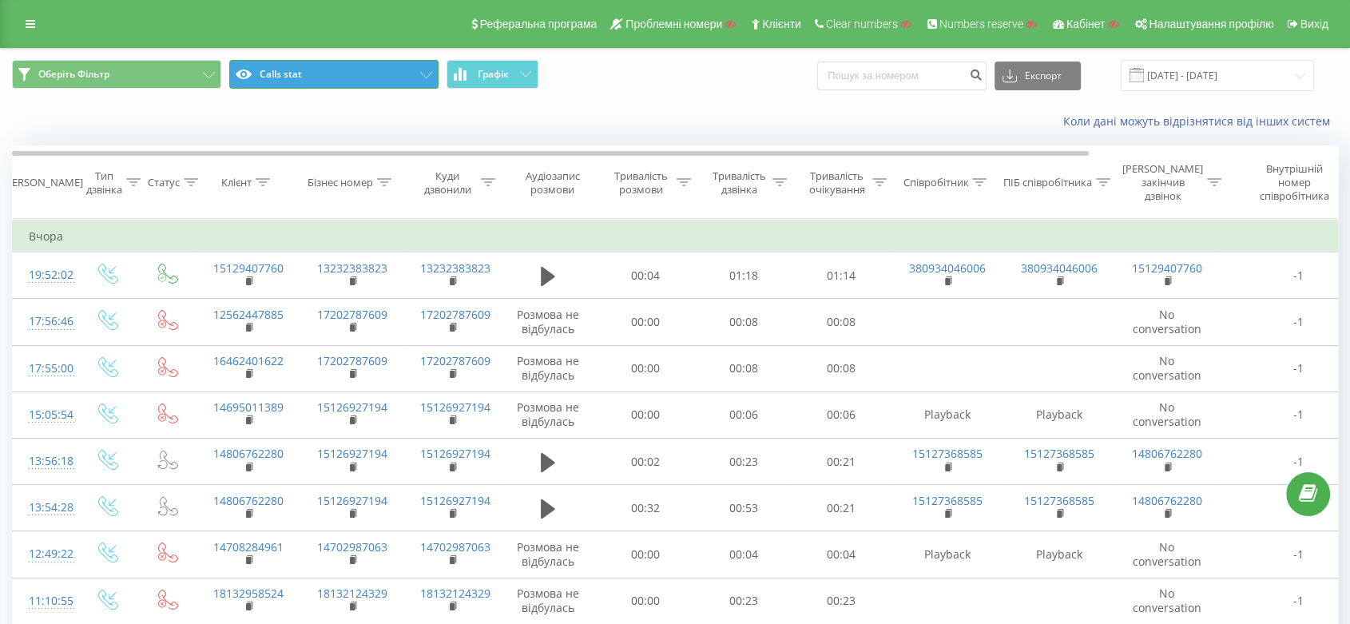
click at [328, 80] on button "Calls stat" at bounding box center [333, 74] width 209 height 29
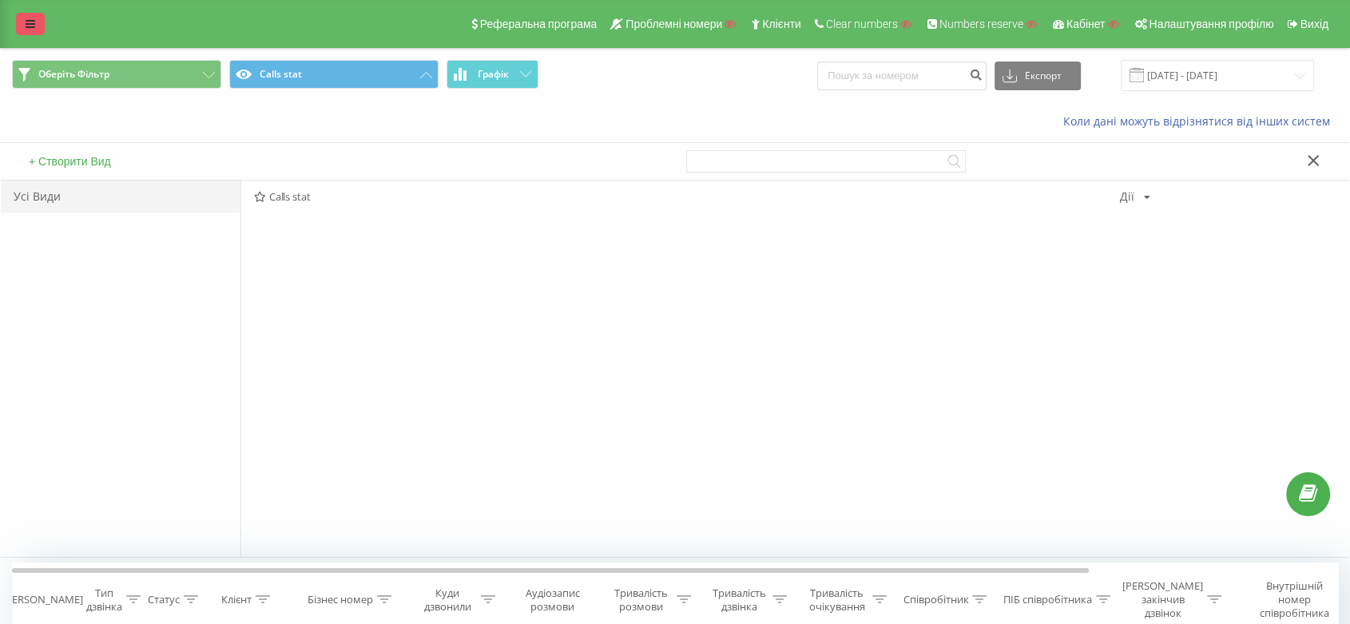
click at [38, 21] on link at bounding box center [30, 24] width 29 height 22
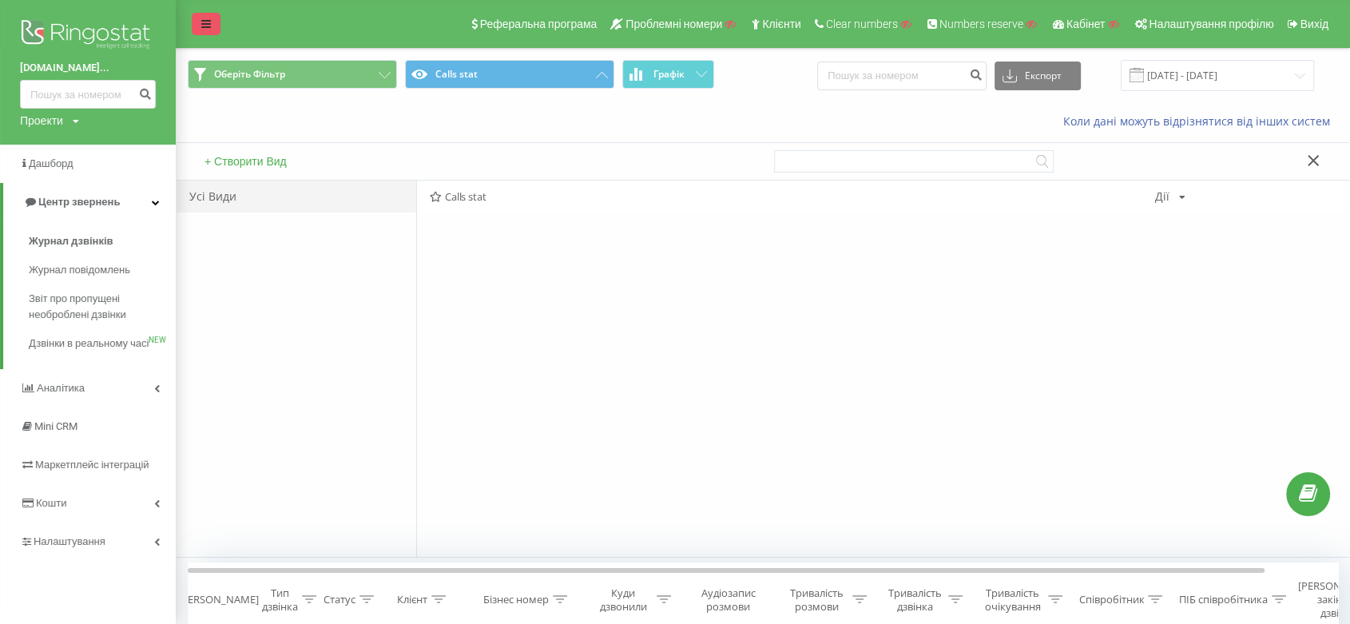
click at [38, 21] on img at bounding box center [88, 36] width 136 height 40
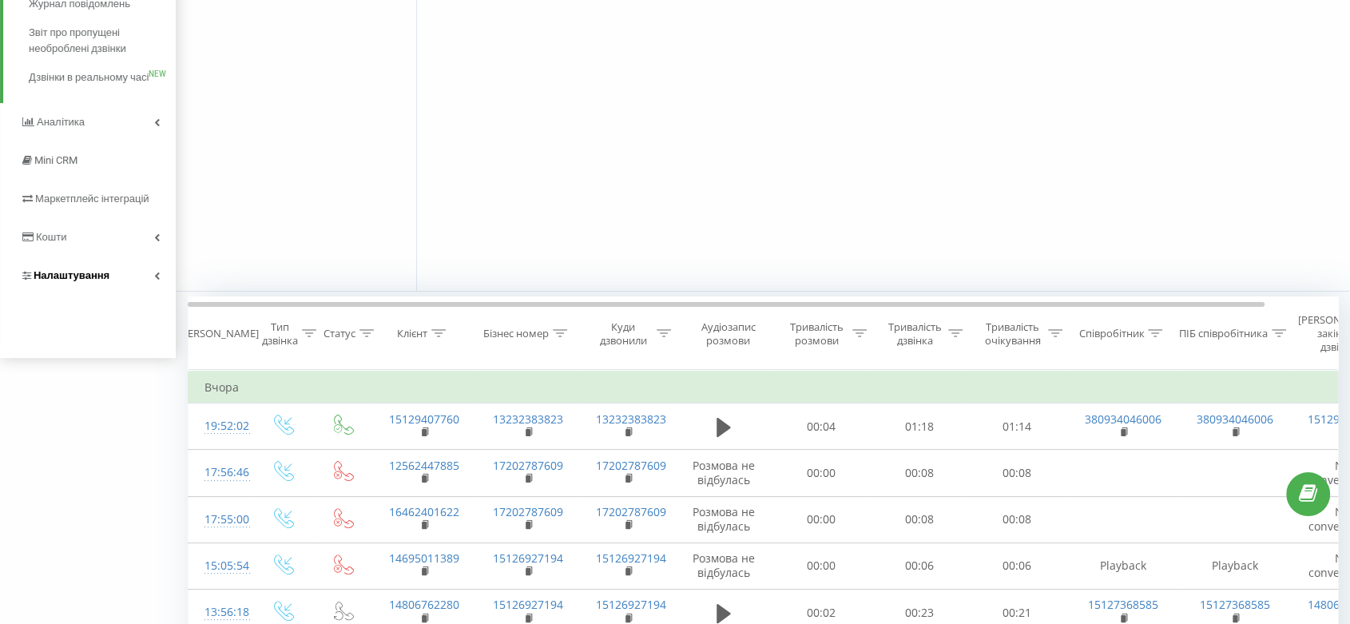
click at [95, 281] on span "Налаштування" at bounding box center [72, 275] width 76 height 12
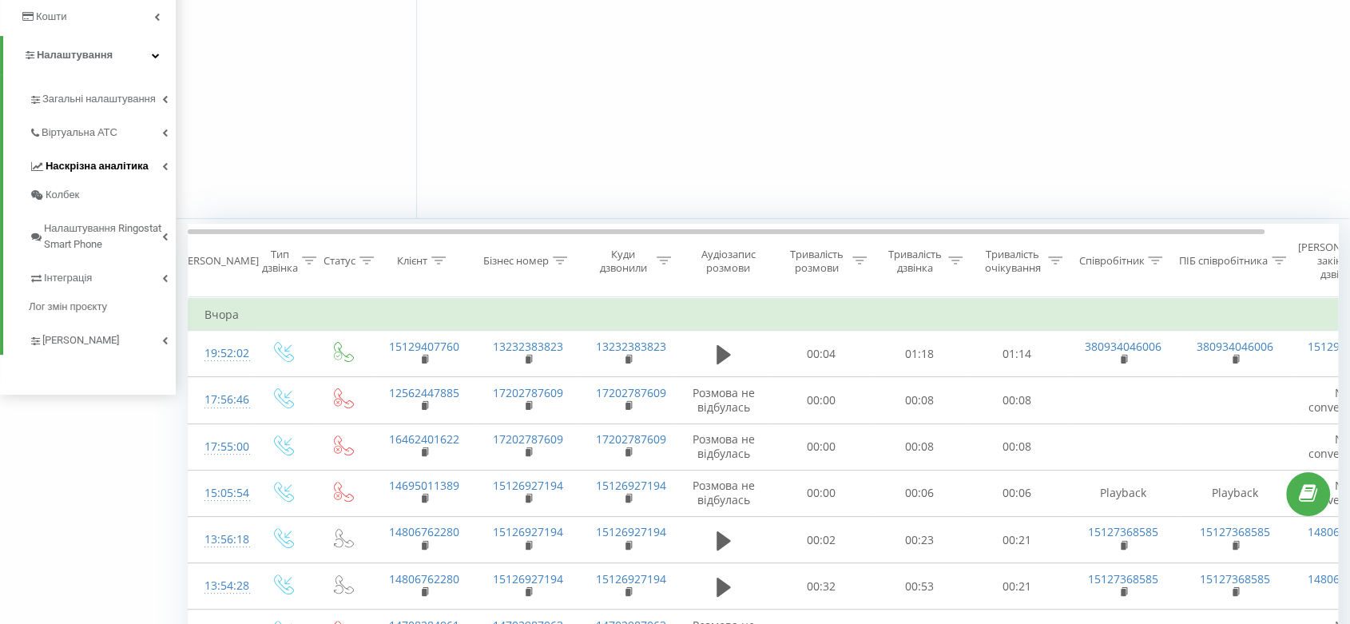
scroll to position [368, 0]
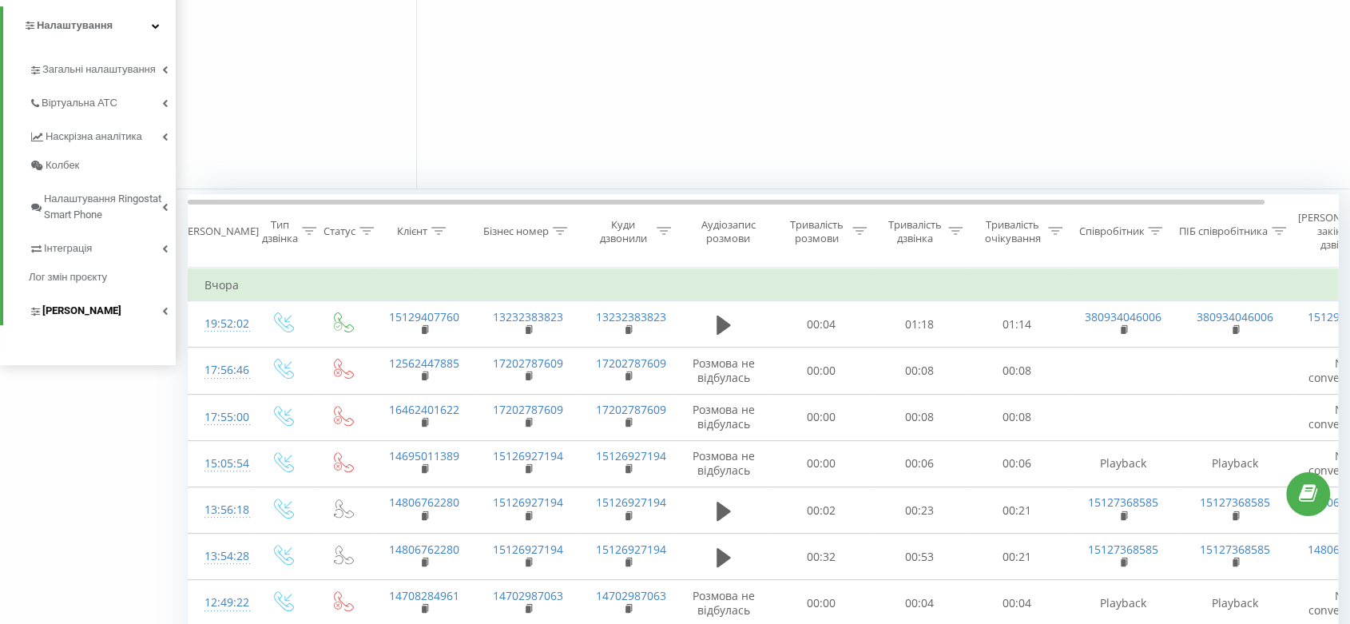
click at [92, 310] on span "Коллтрекінг" at bounding box center [81, 311] width 79 height 16
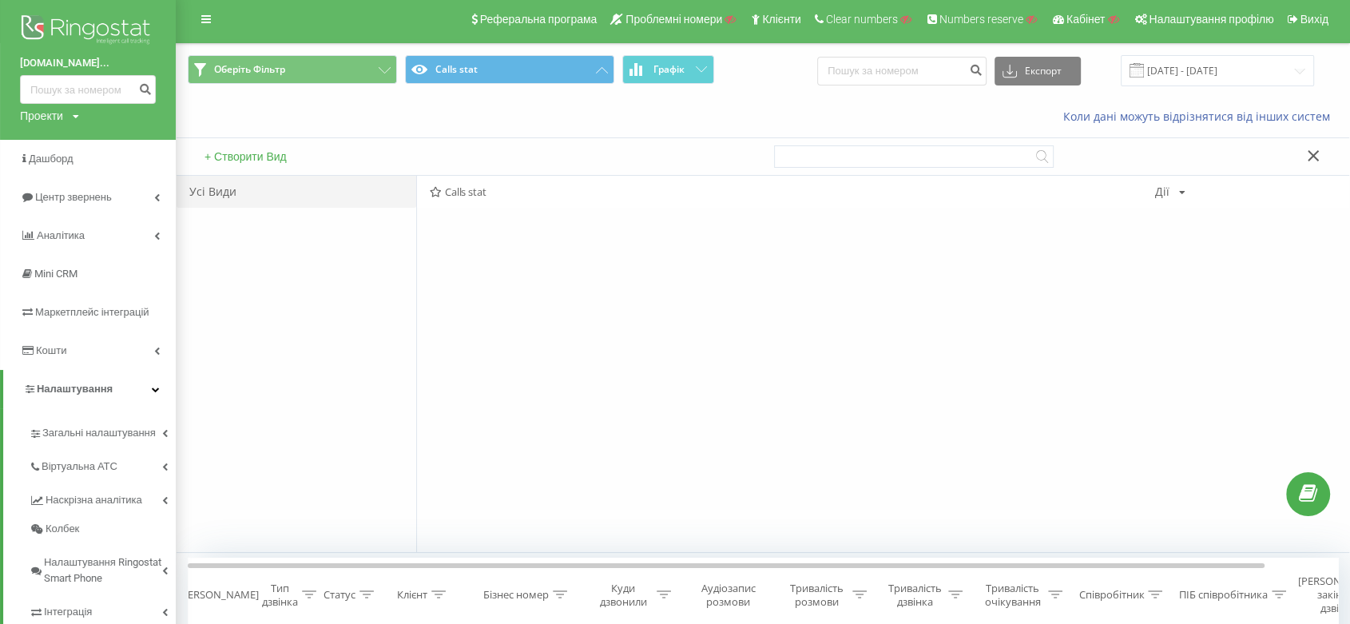
scroll to position [0, 0]
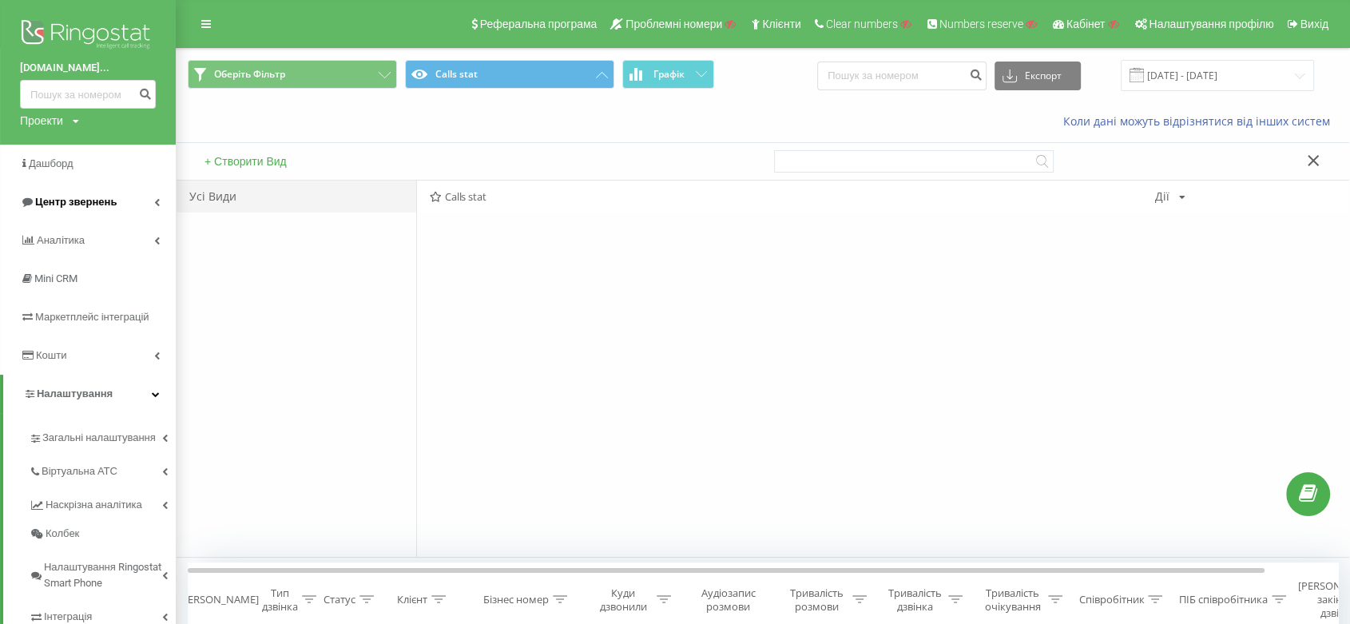
click at [116, 202] on link "Центр звернень" at bounding box center [88, 202] width 176 height 38
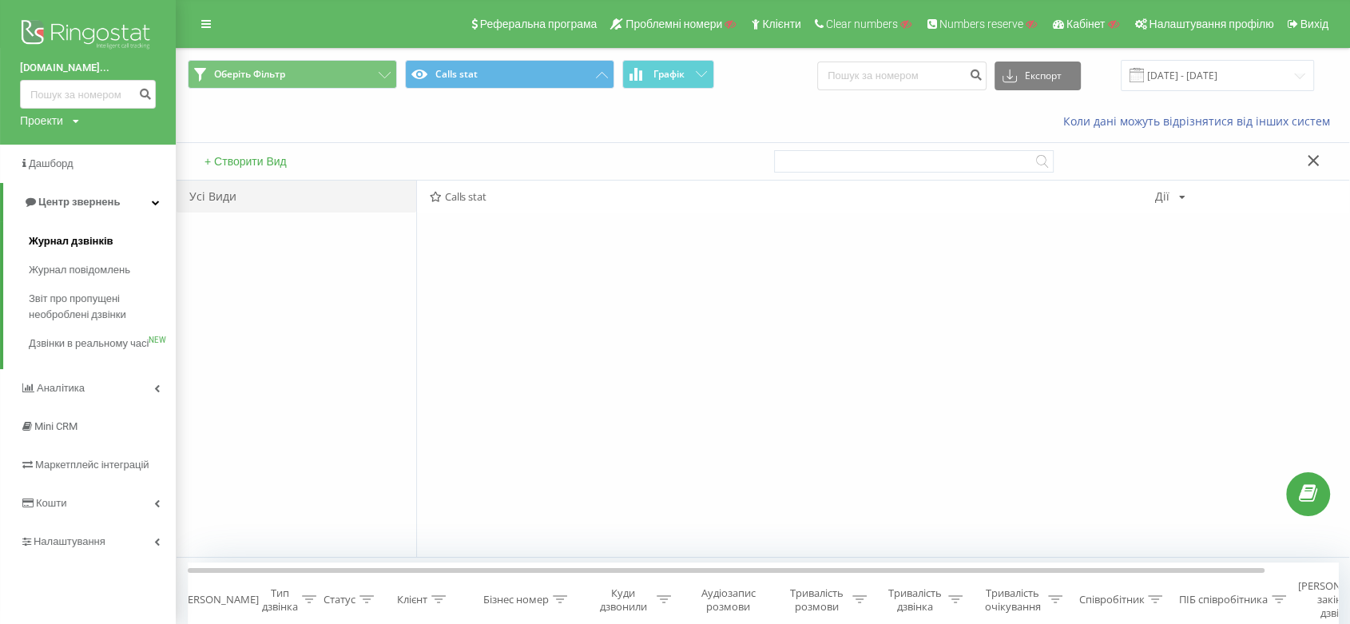
click at [109, 240] on span "Журнал дзвінків" at bounding box center [71, 241] width 85 height 16
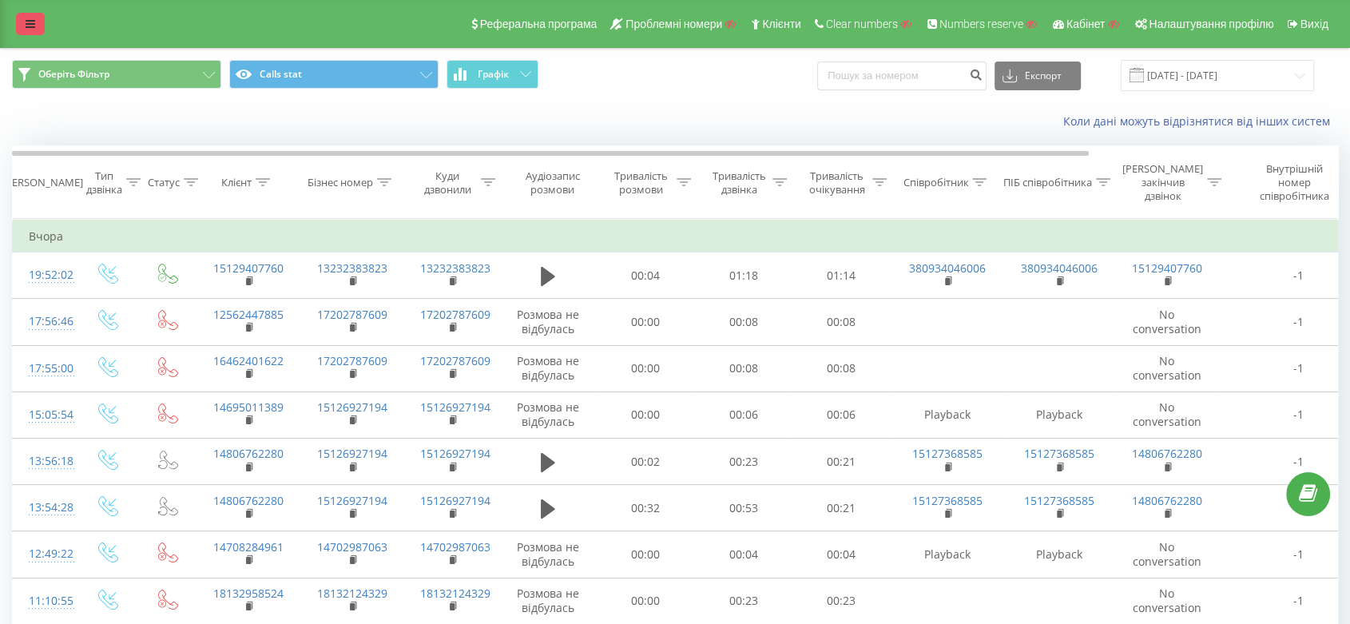
click at [36, 26] on link at bounding box center [30, 24] width 29 height 22
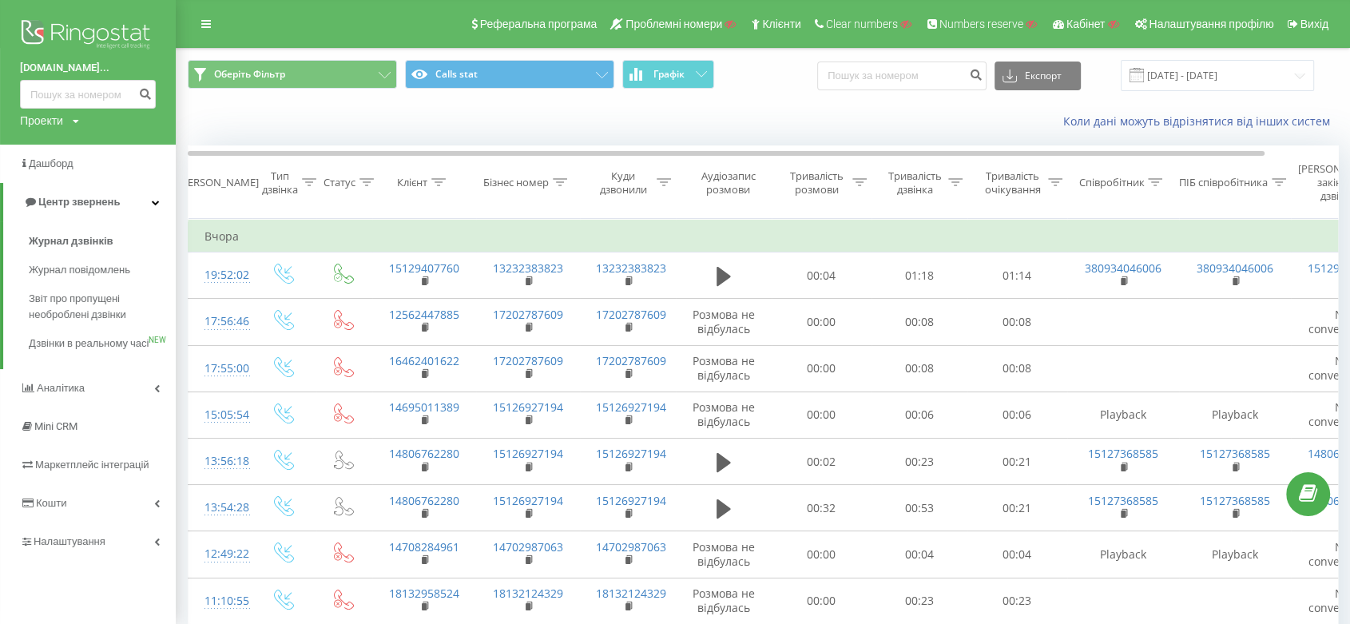
click at [198, 38] on div "Реферальна програма Проблемні номери Клієнти Clear numbers Numbers reserve Кабі…" at bounding box center [675, 24] width 1350 height 48
click at [526, 70] on button "Calls stat" at bounding box center [509, 74] width 209 height 29
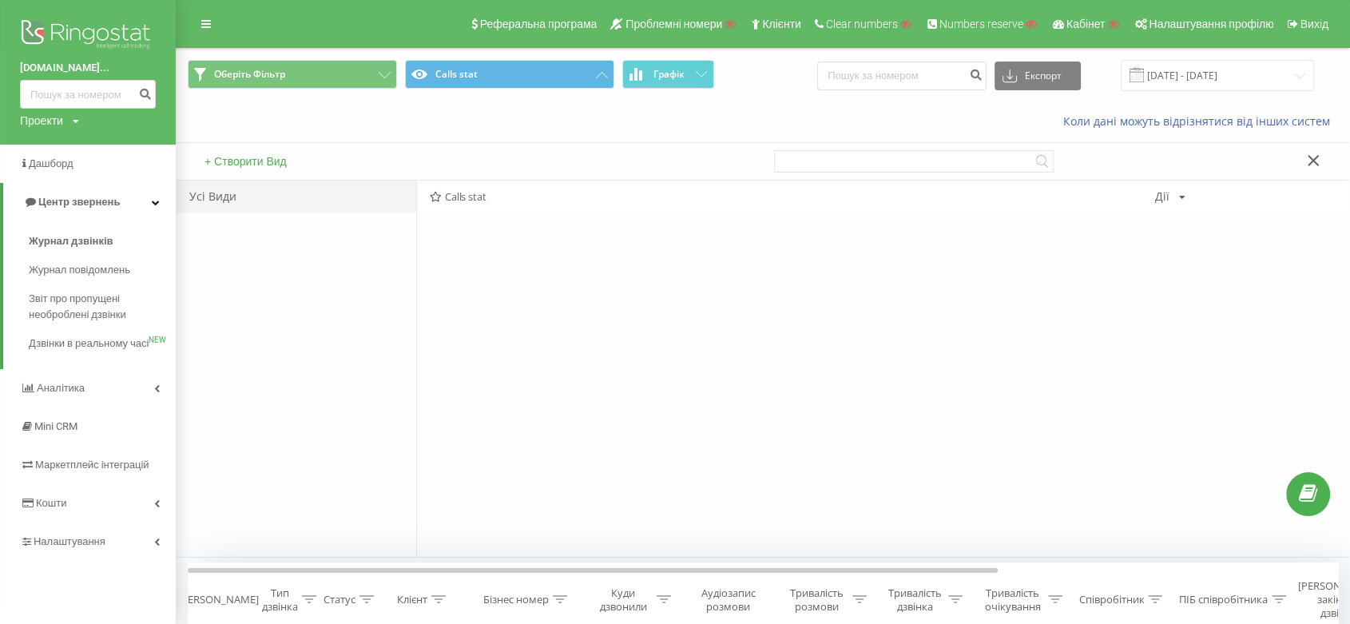
click at [251, 161] on button "+ Створити Вид" at bounding box center [246, 161] width 92 height 14
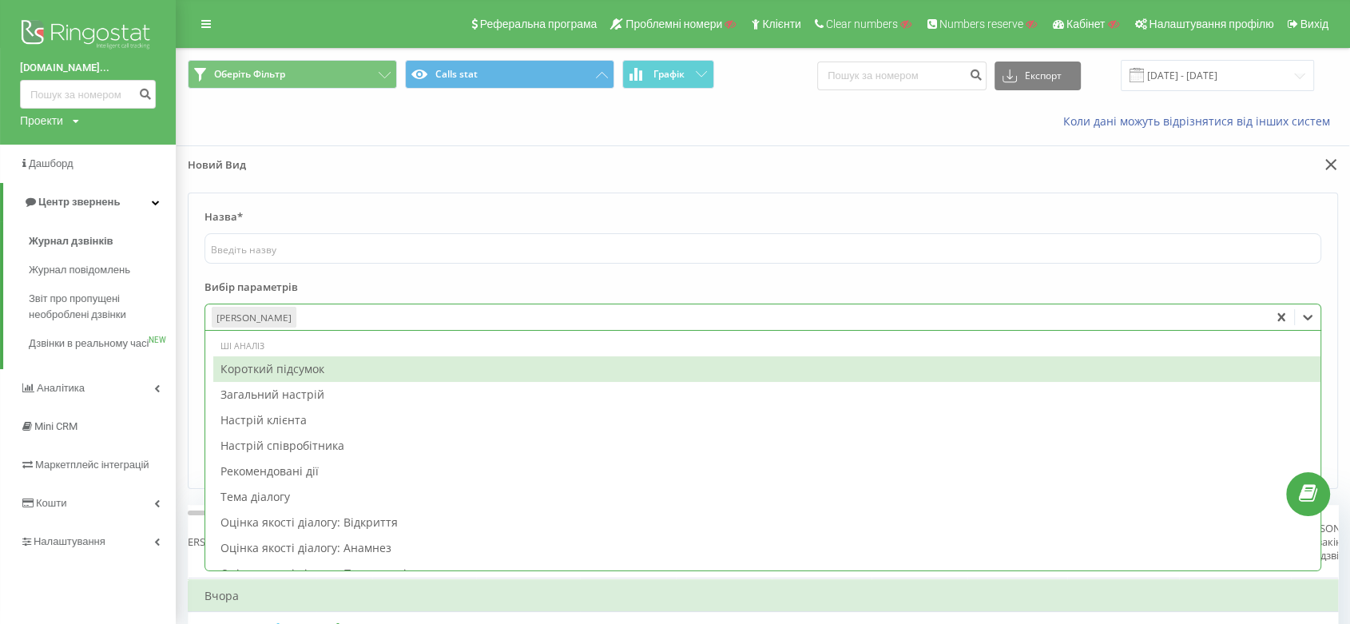
click at [318, 319] on div at bounding box center [781, 317] width 964 height 18
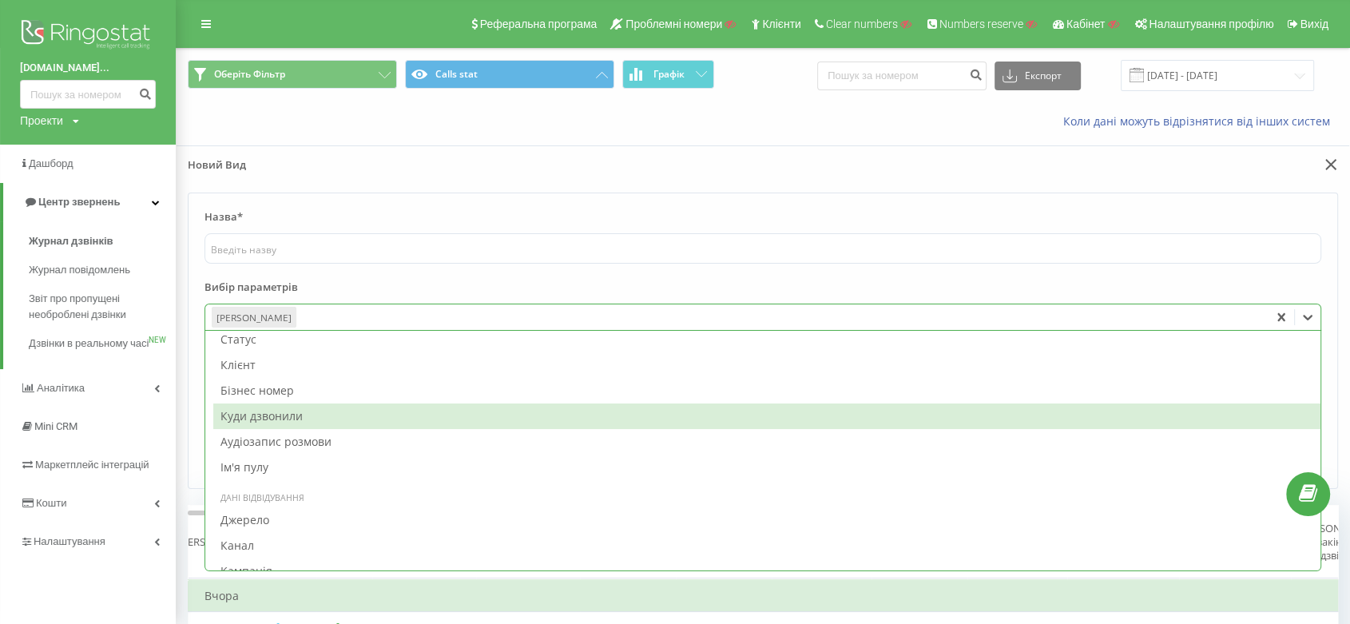
scroll to position [709, 0]
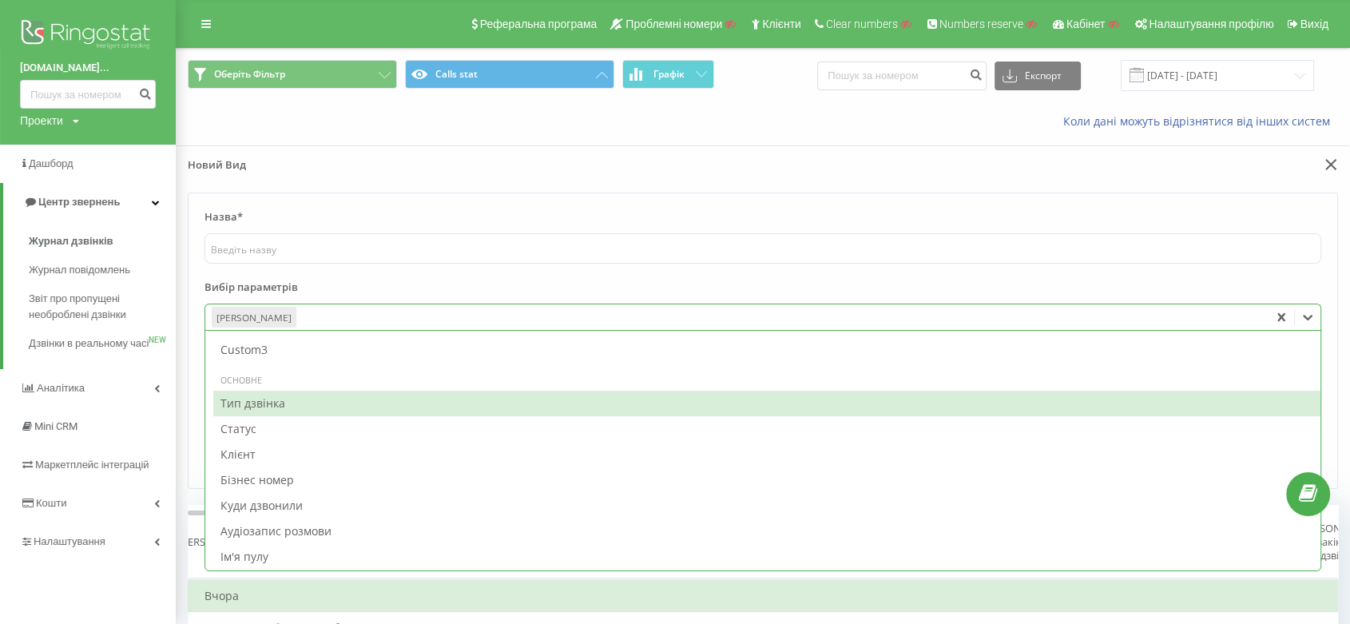
click at [272, 399] on div "Тип дзвінка" at bounding box center [766, 404] width 1107 height 26
click at [272, 399] on div "Статус" at bounding box center [766, 404] width 1107 height 26
click at [272, 399] on div "Клієнт" at bounding box center [766, 404] width 1107 height 26
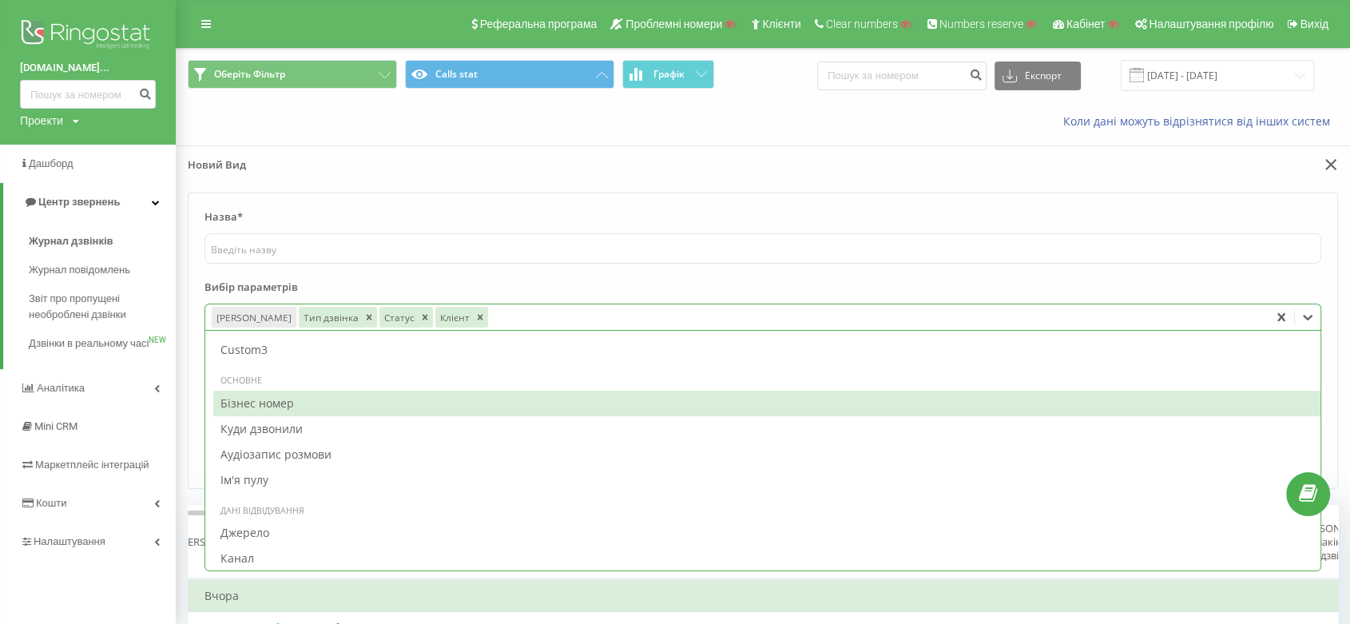
click at [272, 399] on div "Бізнес номер" at bounding box center [766, 404] width 1107 height 26
click at [272, 416] on div "Куди дзвонили" at bounding box center [766, 429] width 1107 height 26
click at [272, 399] on div "Аудіозапис розмови" at bounding box center [766, 404] width 1107 height 26
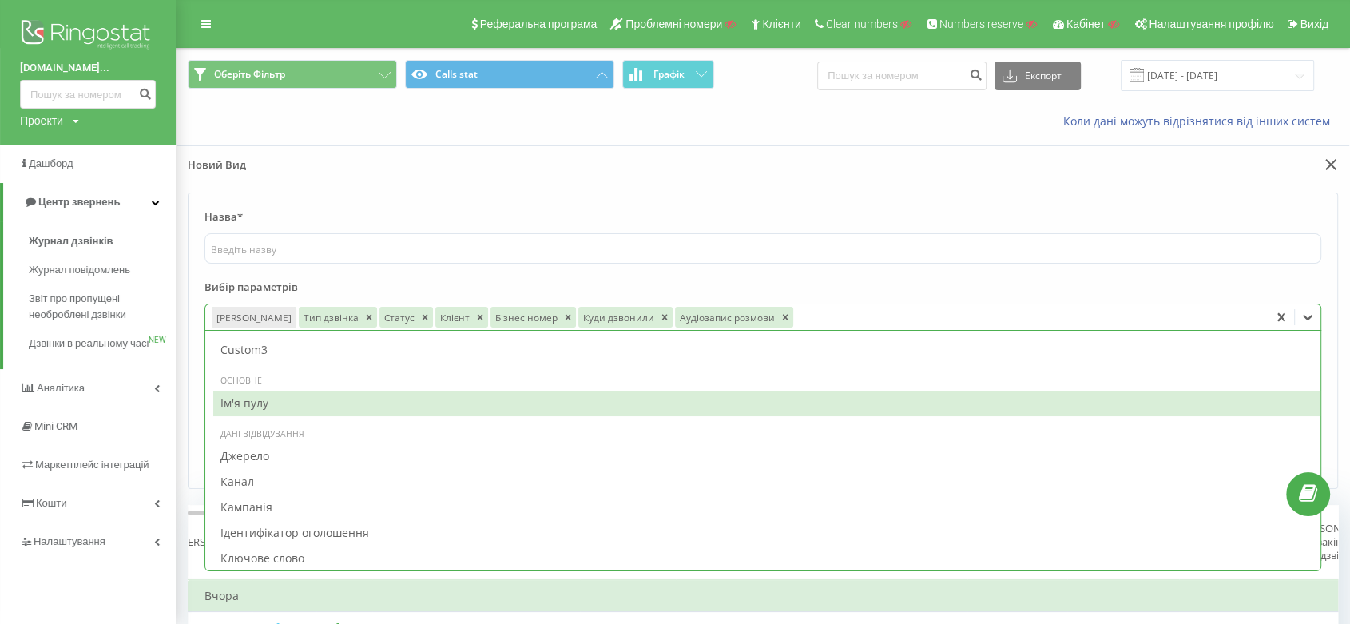
click at [272, 399] on div "Ім'я пулу" at bounding box center [766, 404] width 1107 height 26
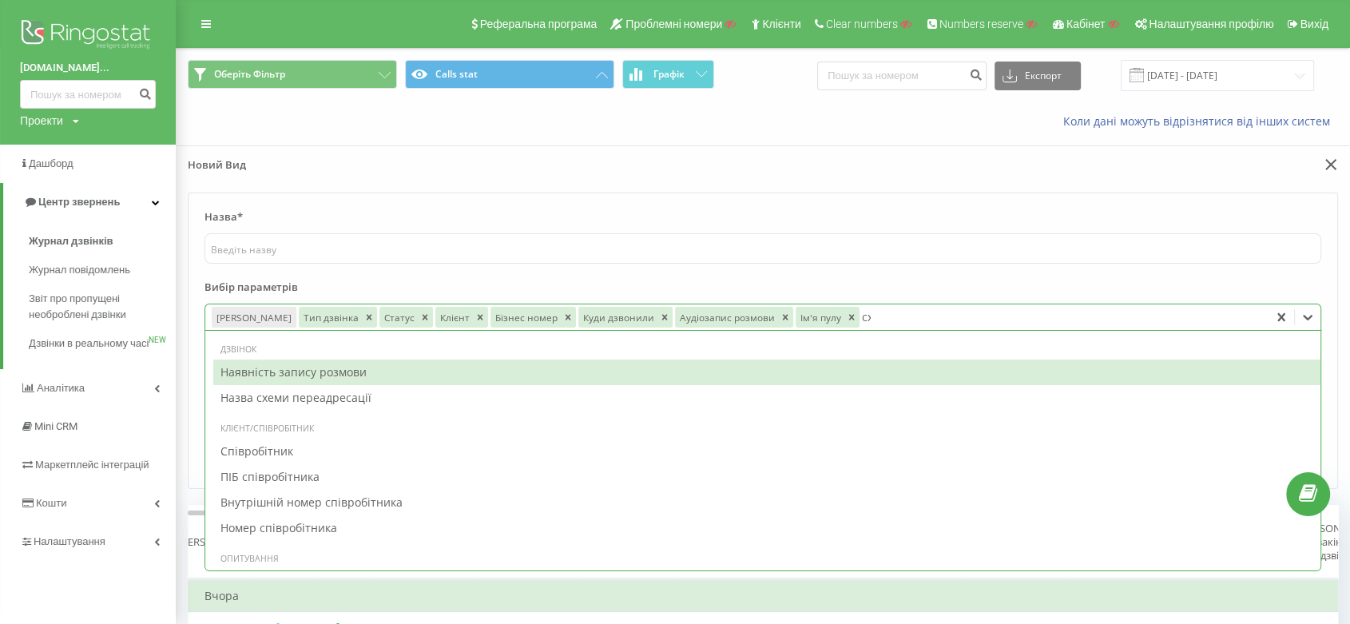
scroll to position [0, 0]
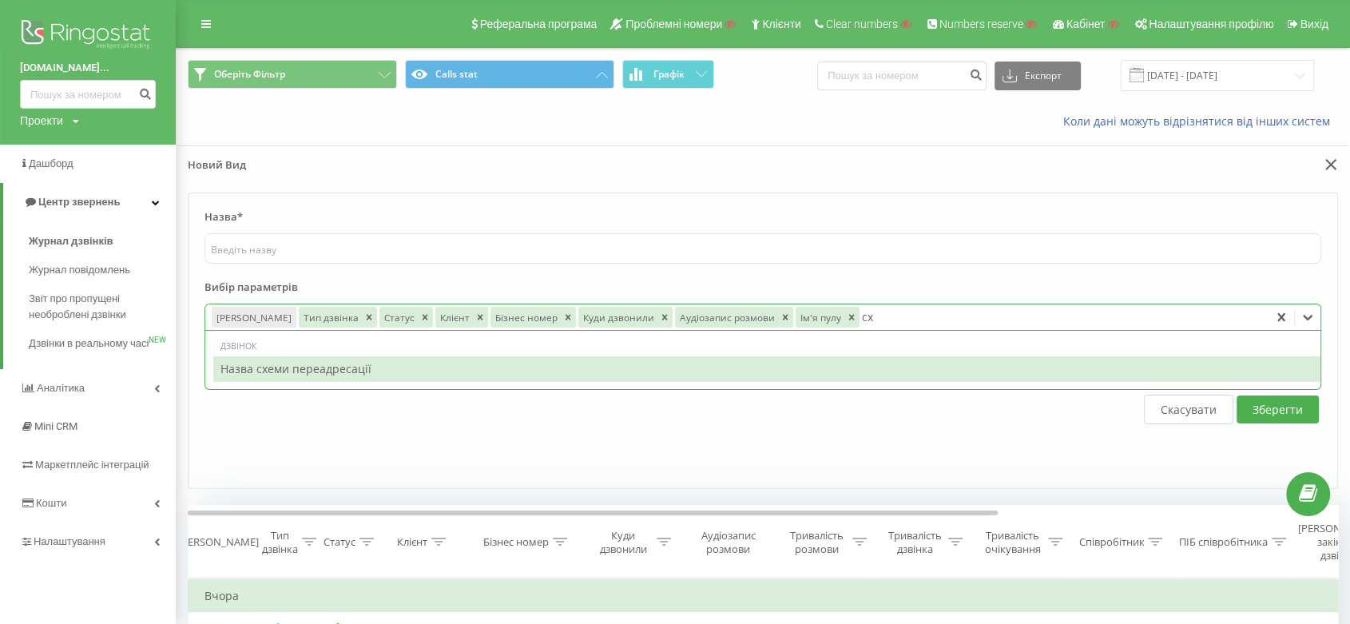
type input "схе"
click at [272, 369] on div "Назва схеми переадресації" at bounding box center [766, 369] width 1107 height 26
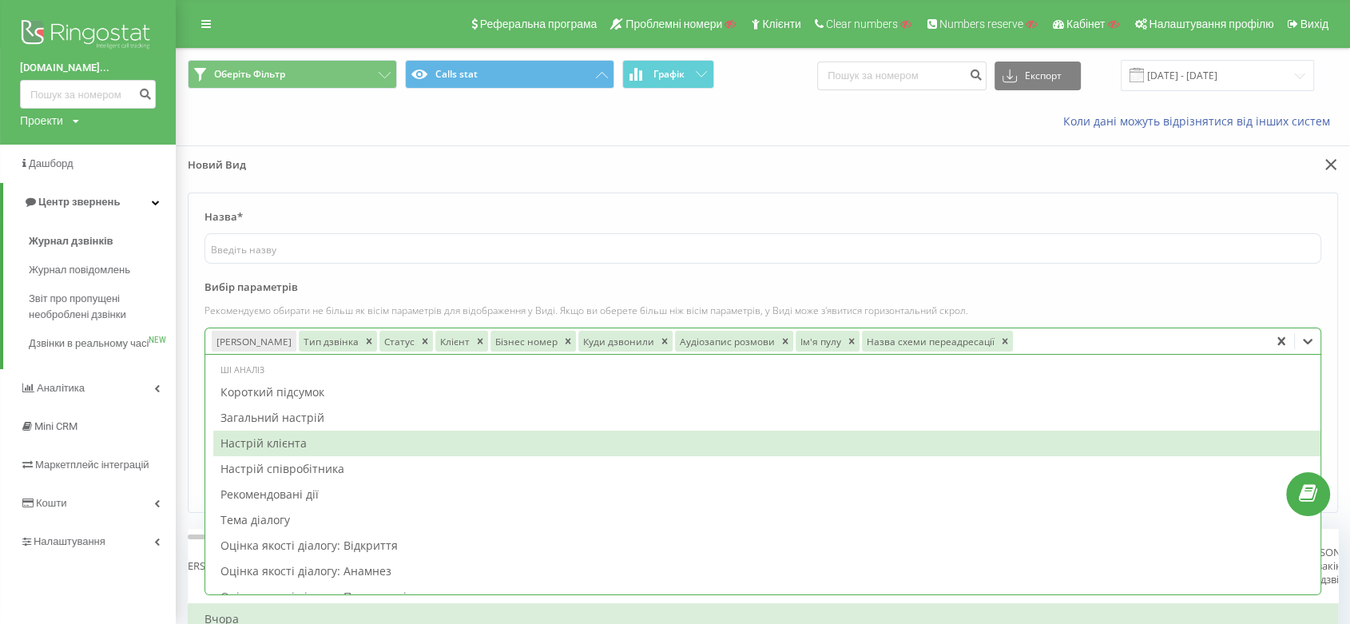
click at [1178, 293] on label "Вибір параметрів" at bounding box center [762, 292] width 1116 height 24
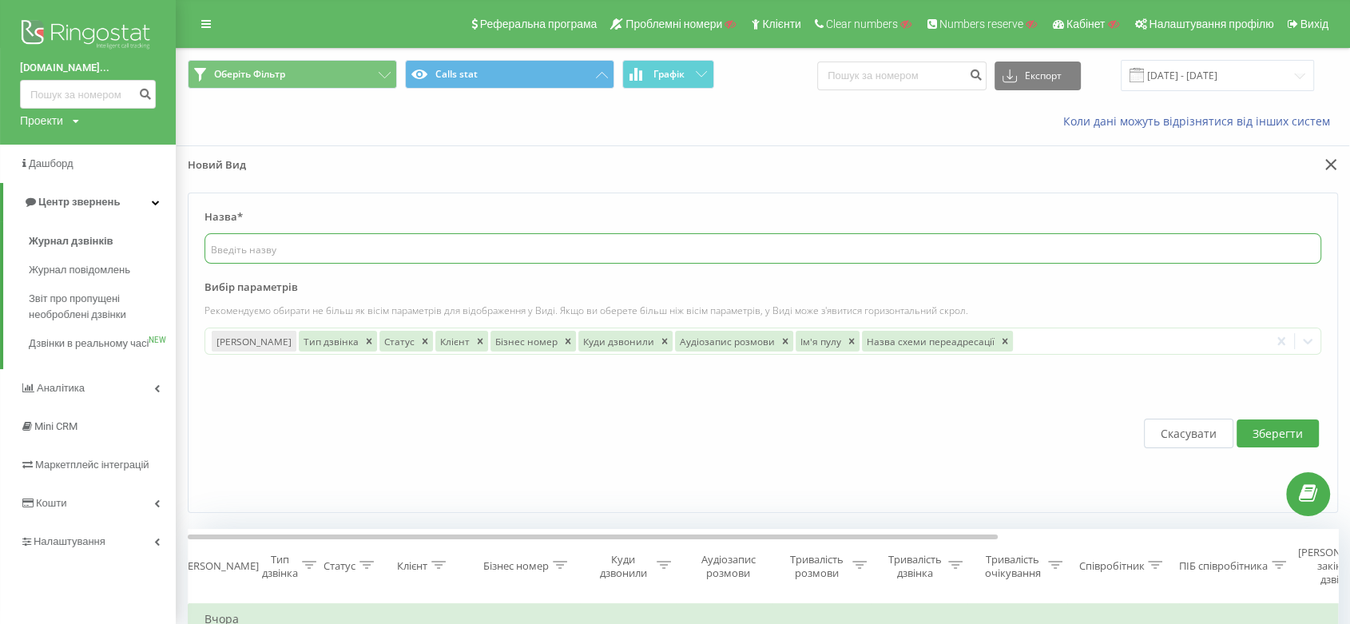
click at [624, 248] on input "text" at bounding box center [762, 248] width 1116 height 30
type input "тест"
click at [1271, 439] on button "Зберегти" at bounding box center [1277, 433] width 82 height 28
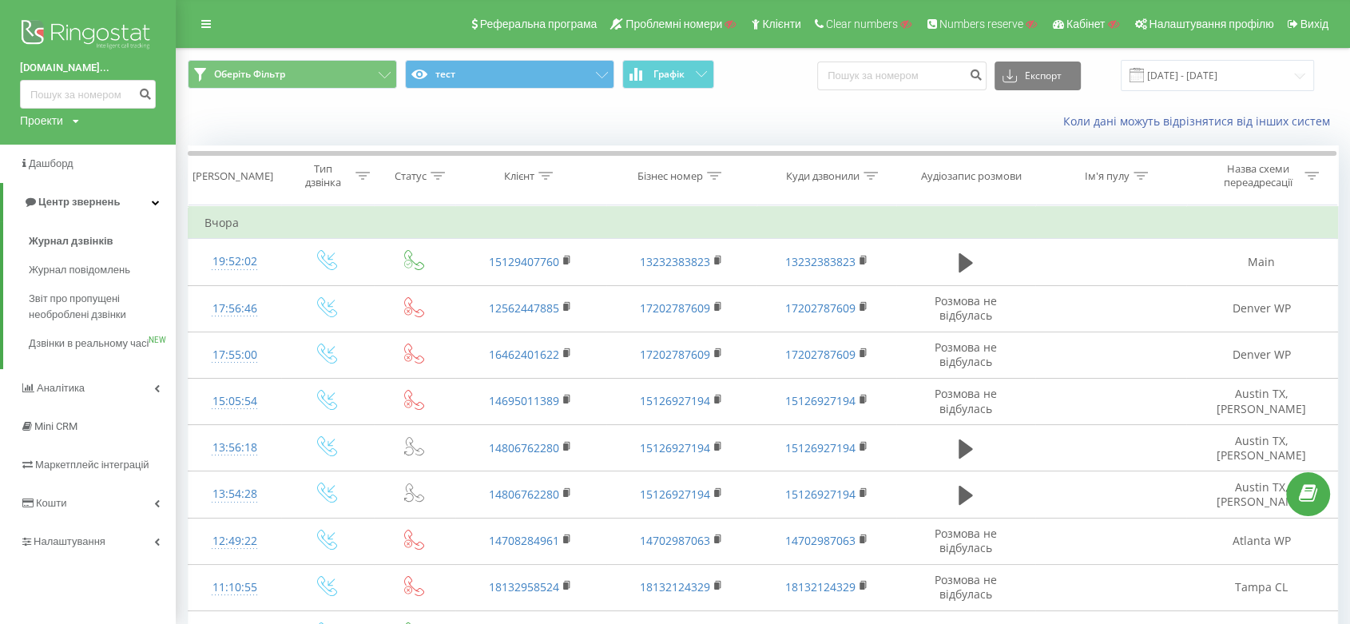
drag, startPoint x: 81, startPoint y: 60, endPoint x: 9, endPoint y: 57, distance: 72.7
click at [9, 57] on div "[DOMAIN_NAME]... Проекти Пошук" at bounding box center [88, 72] width 176 height 145
click at [93, 200] on span "Центр звернень" at bounding box center [78, 202] width 81 height 12
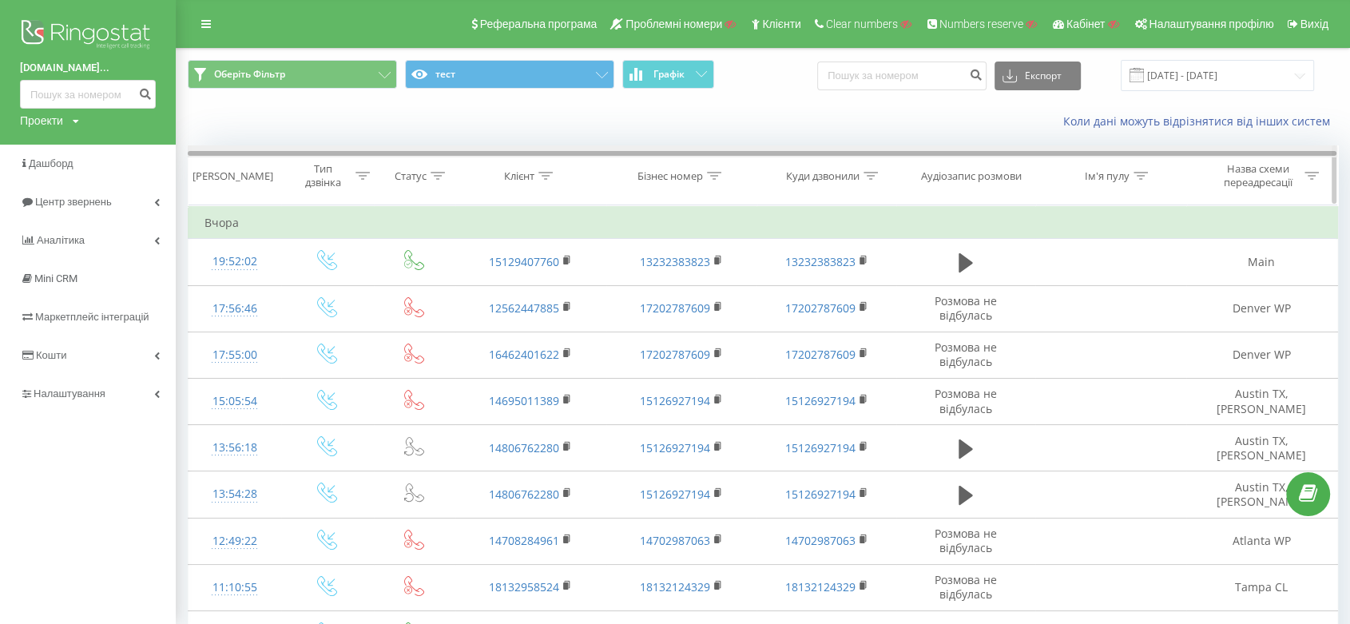
drag, startPoint x: 454, startPoint y: 148, endPoint x: 376, endPoint y: 153, distance: 77.6
click at [376, 153] on div at bounding box center [762, 151] width 1149 height 12
drag, startPoint x: 376, startPoint y: 153, endPoint x: 333, endPoint y: 158, distance: 43.5
click at [333, 158] on div "Дата дзвінка Тип дзвінка Статус Клієнт Бізнес номер Куди дзвонили Аудіозапис ро…" at bounding box center [763, 175] width 1150 height 60
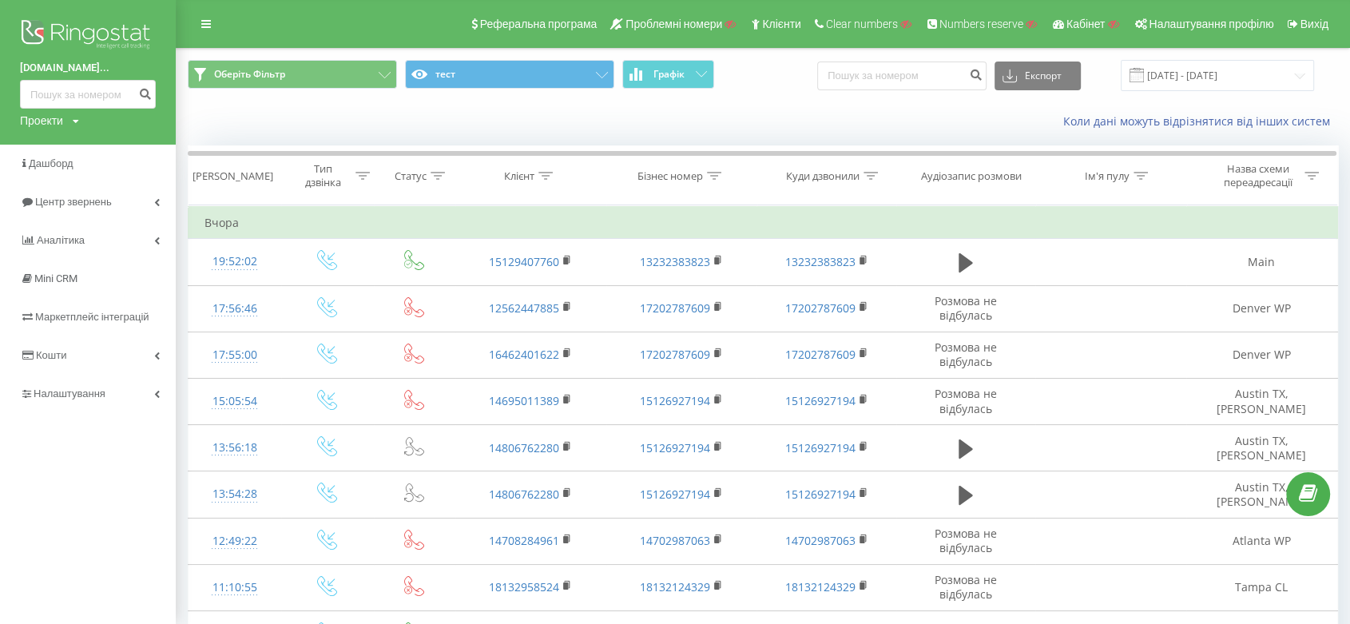
click at [83, 22] on img at bounding box center [88, 36] width 136 height 40
